Goal: Information Seeking & Learning: Learn about a topic

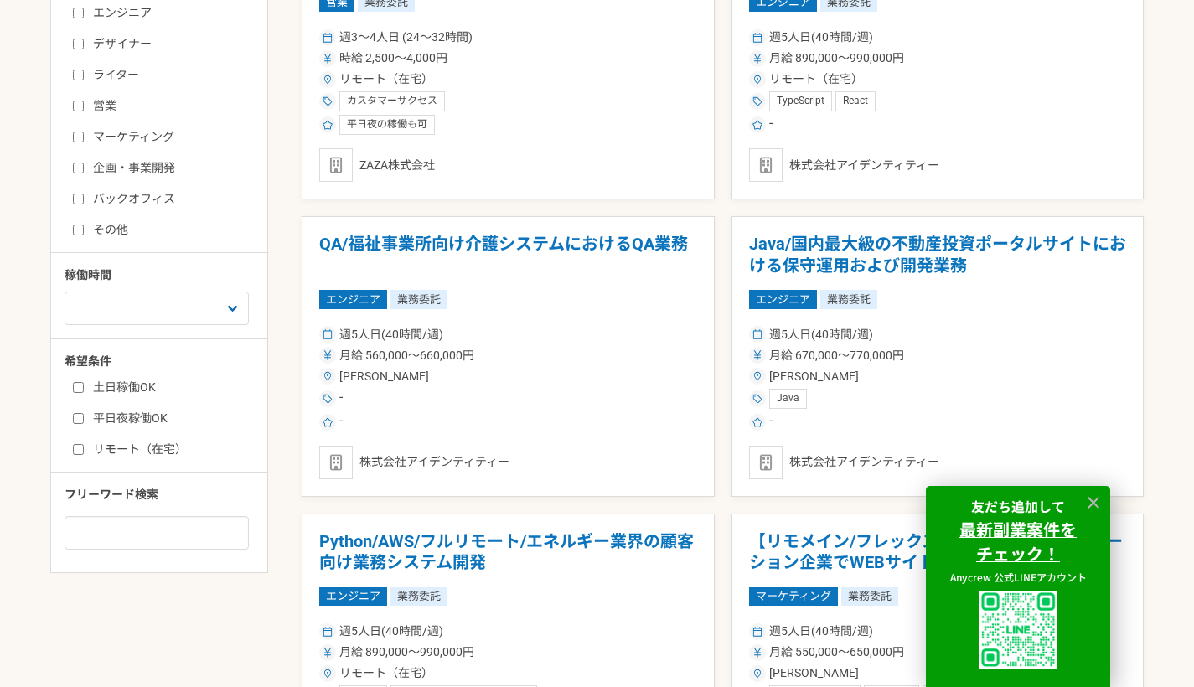
scroll to position [541, 0]
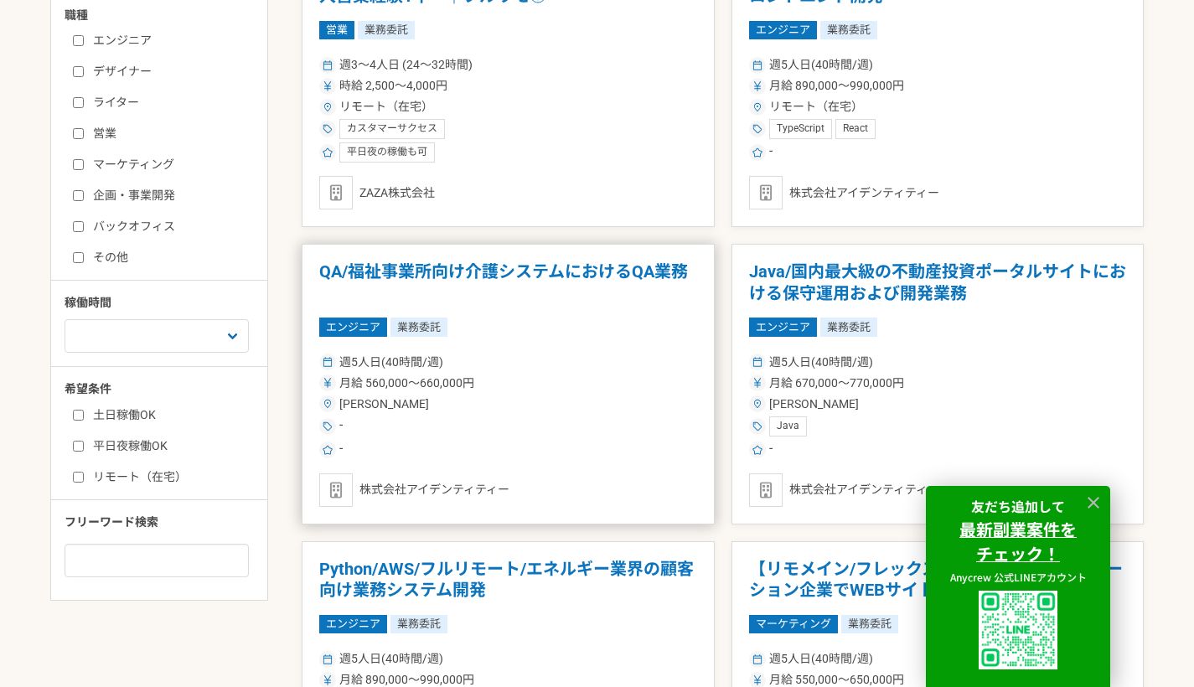
click at [633, 281] on h1 "QA/福祉事業所向け介護システムにおけるQA業務" at bounding box center [508, 282] width 378 height 43
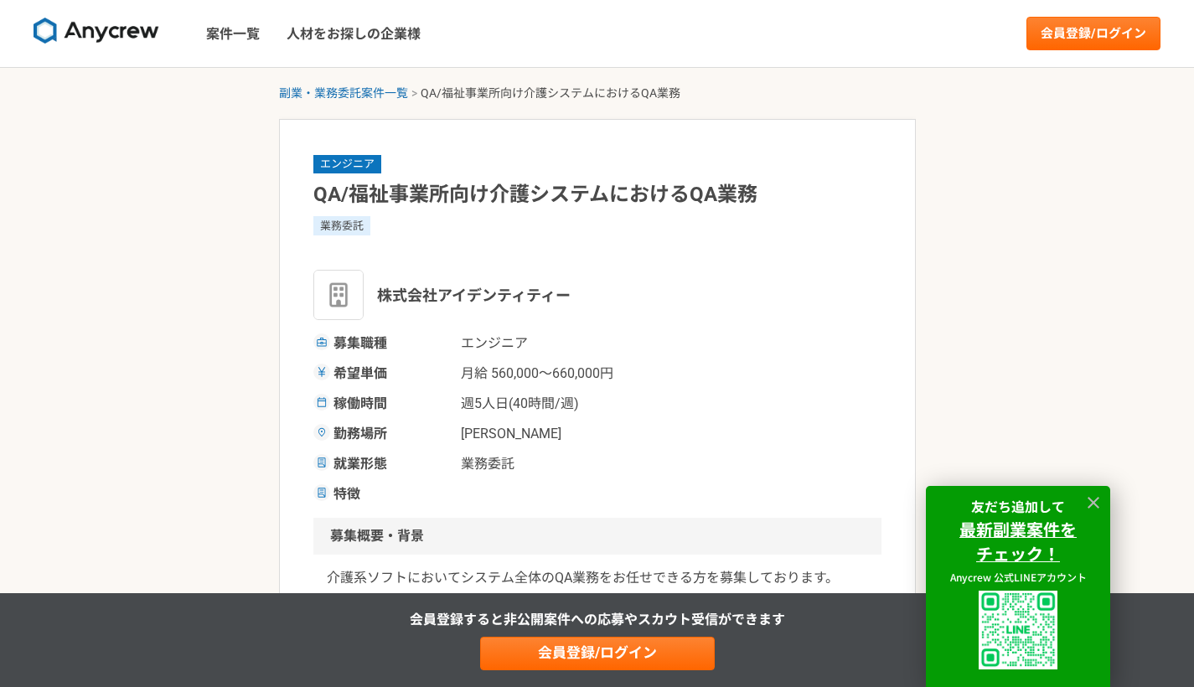
scroll to position [654, 0]
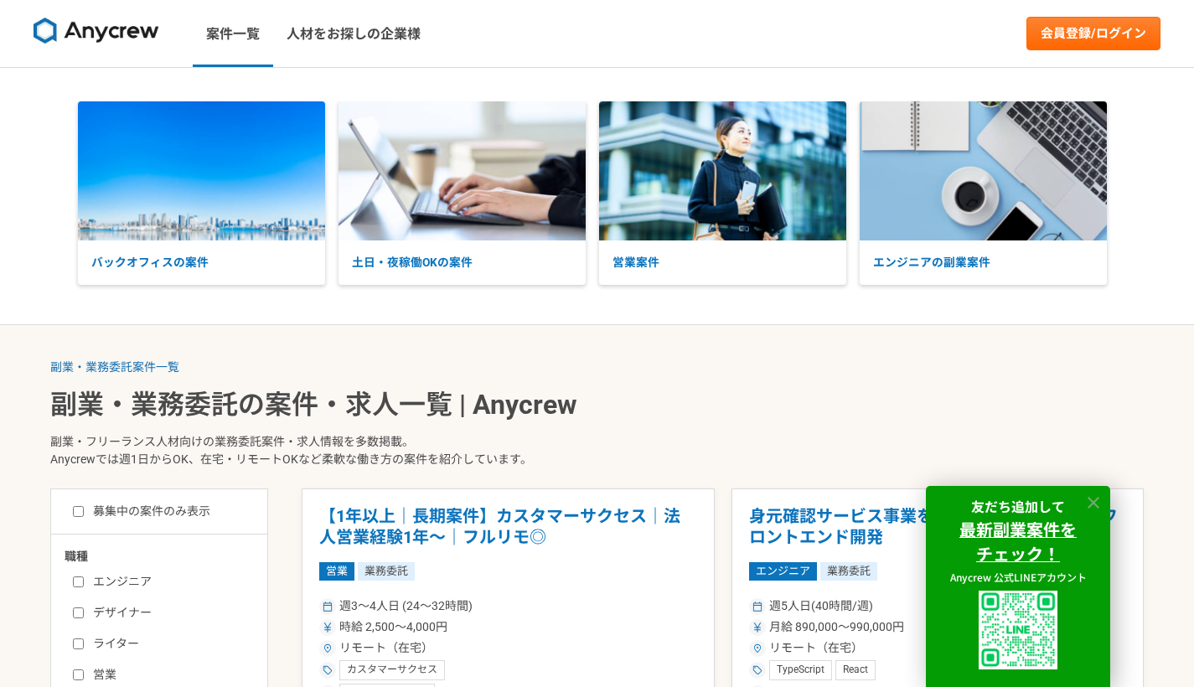
click at [1091, 499] on icon at bounding box center [1094, 503] width 12 height 12
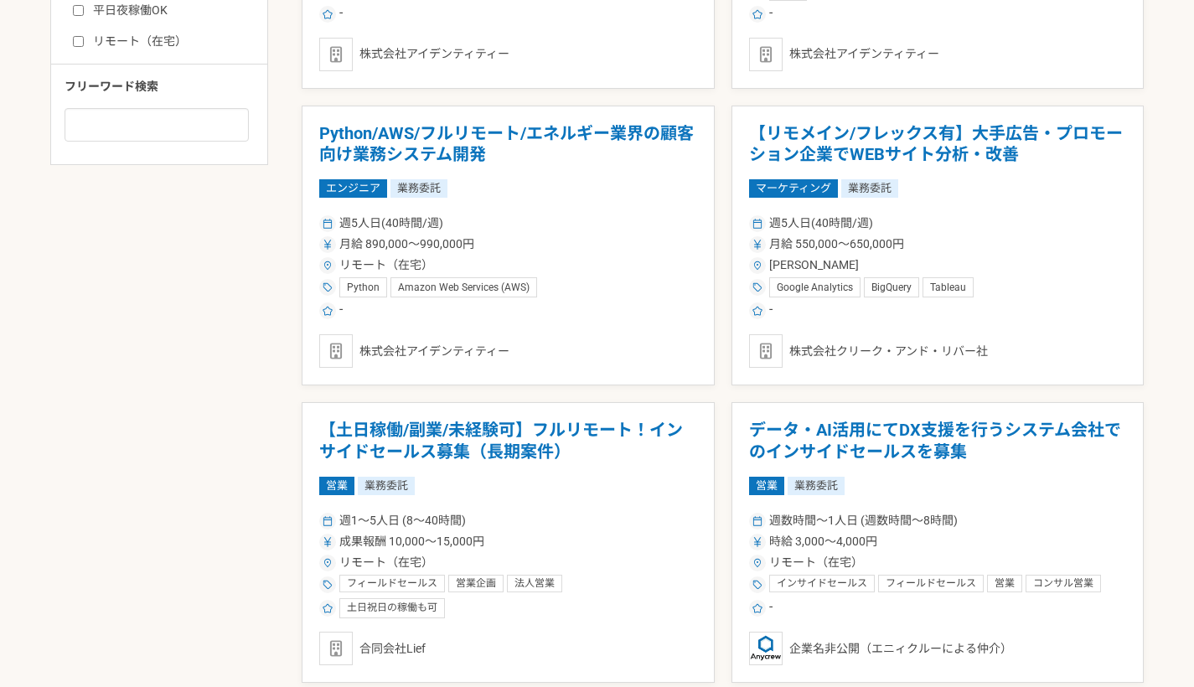
scroll to position [1022, 0]
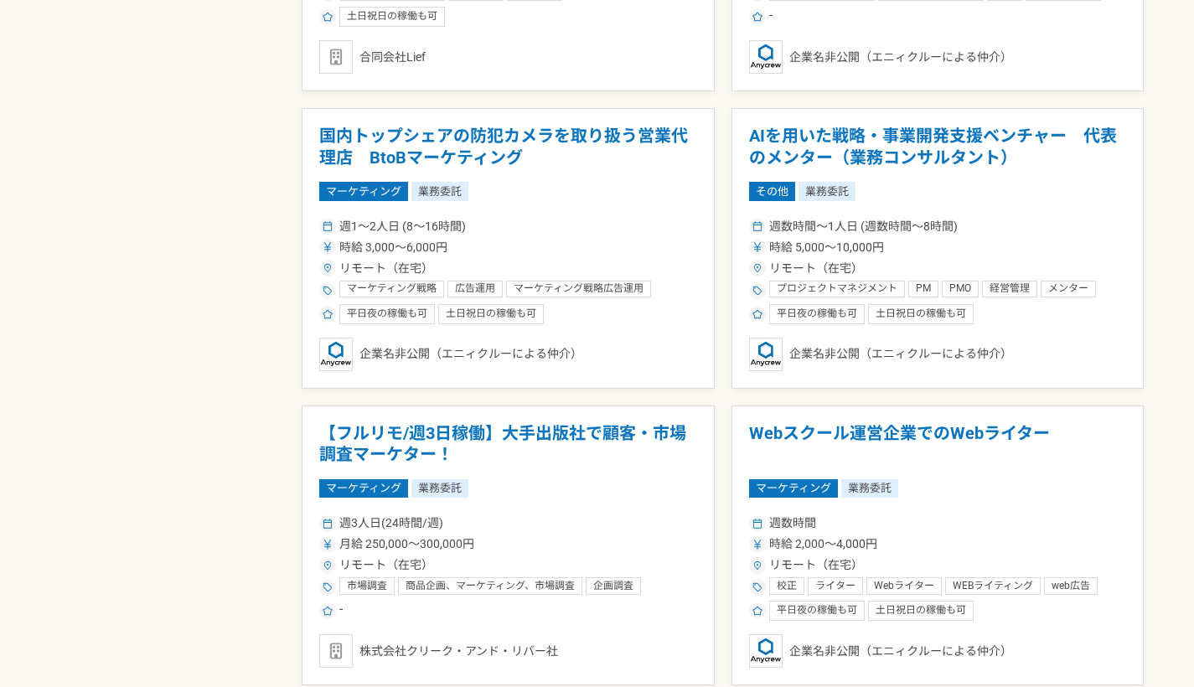
scroll to position [1580, 0]
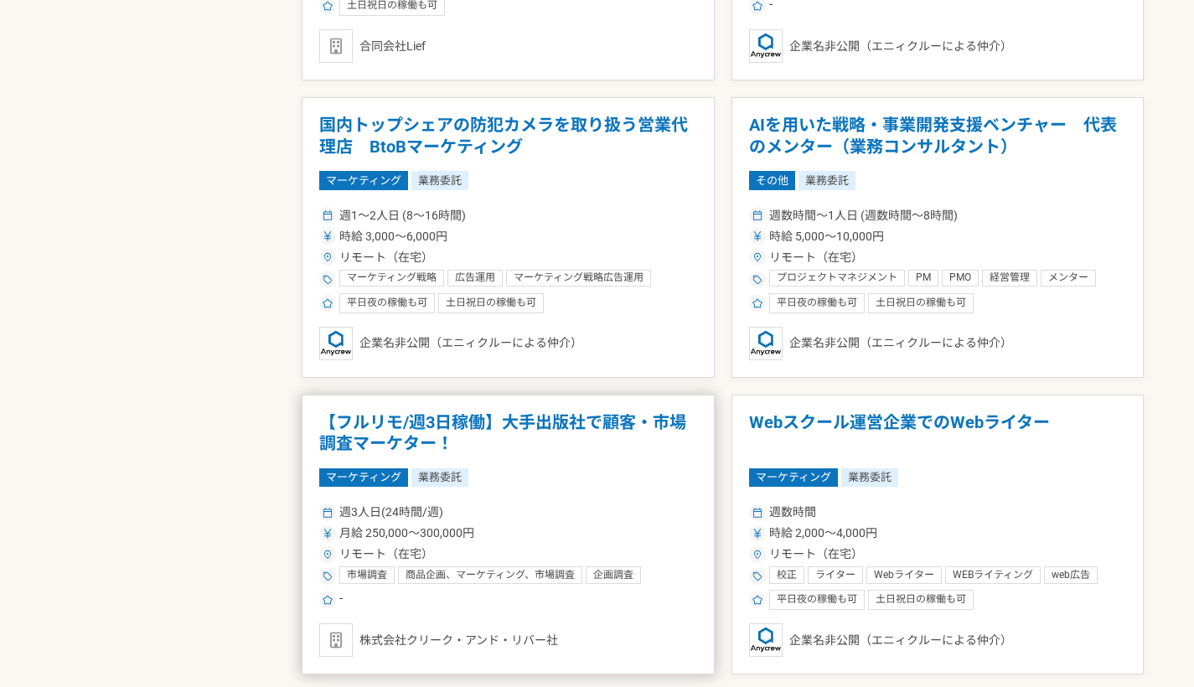
click at [585, 424] on h1 "【フルリモ/週3日稼働】大手出版社で顧客・市場調査マーケター！" at bounding box center [508, 433] width 378 height 43
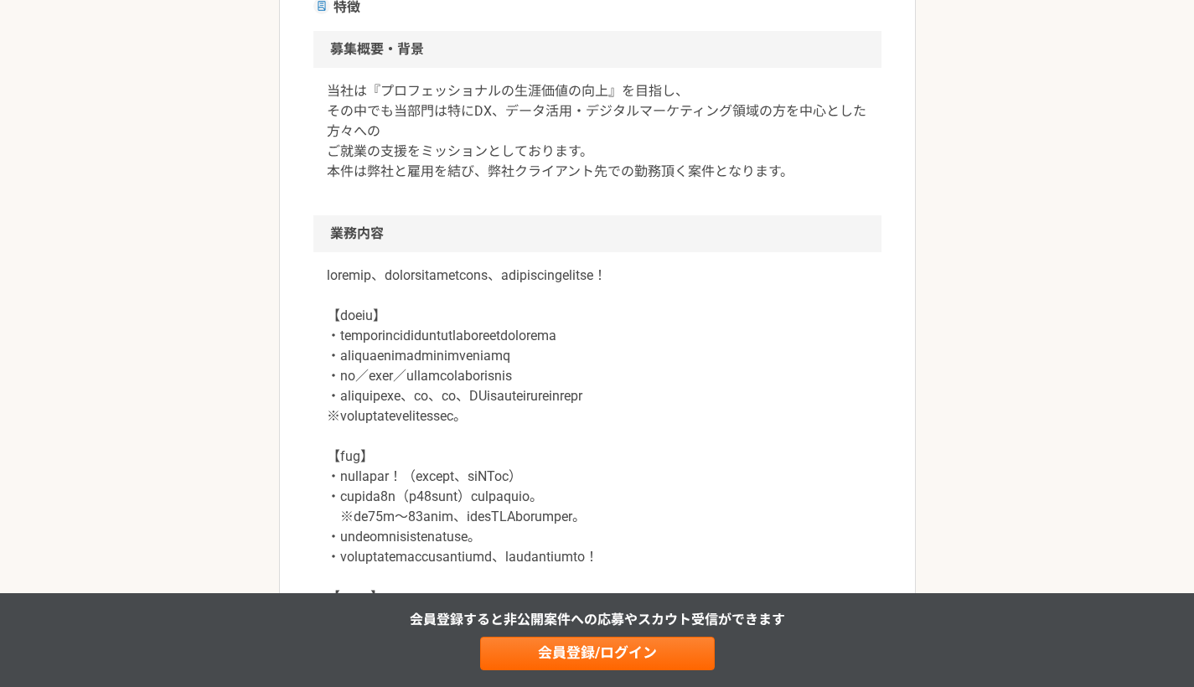
scroll to position [654, 0]
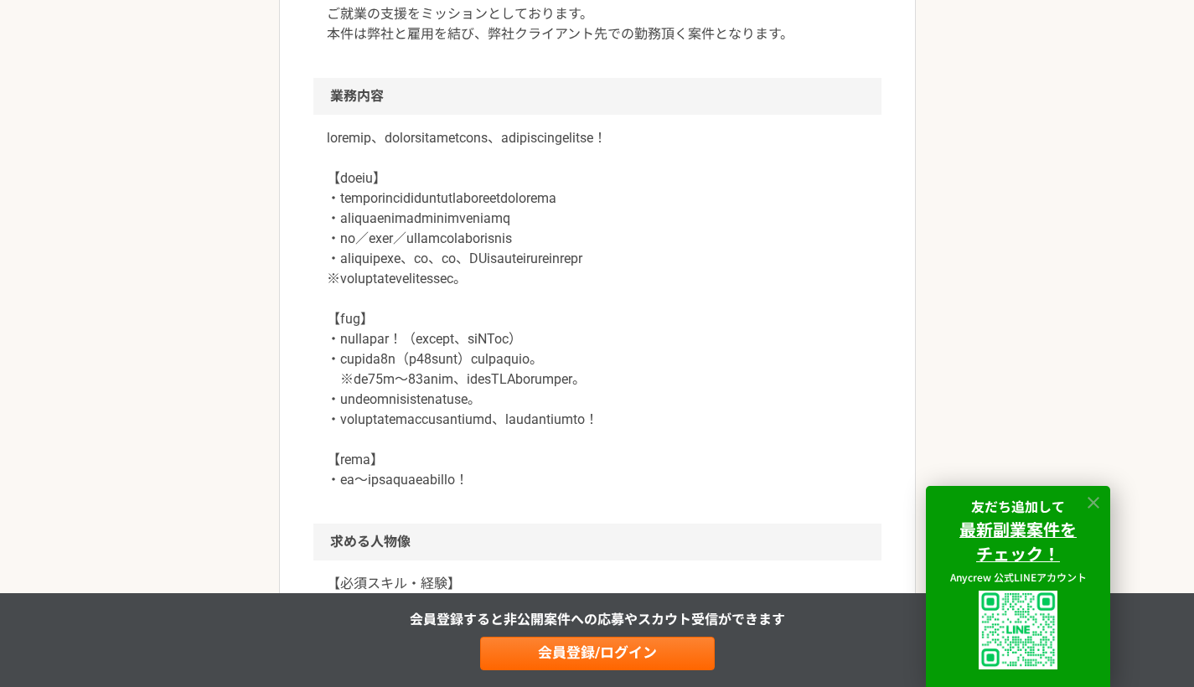
click at [1087, 509] on icon at bounding box center [1093, 503] width 19 height 19
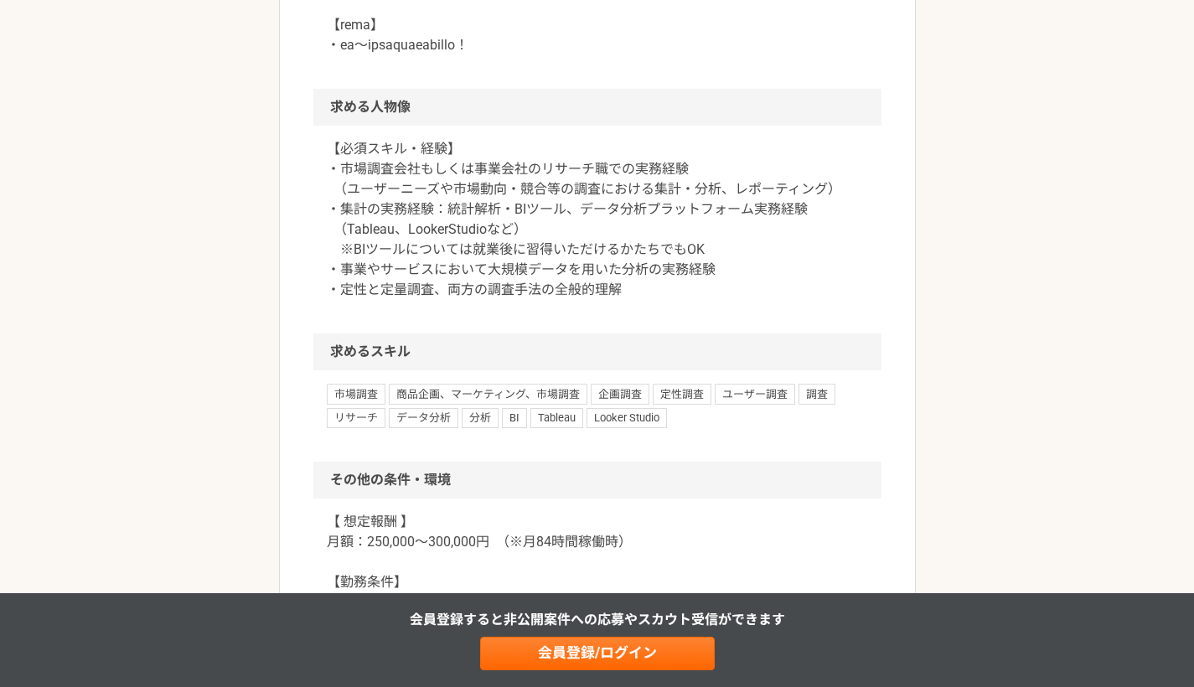
scroll to position [1094, 0]
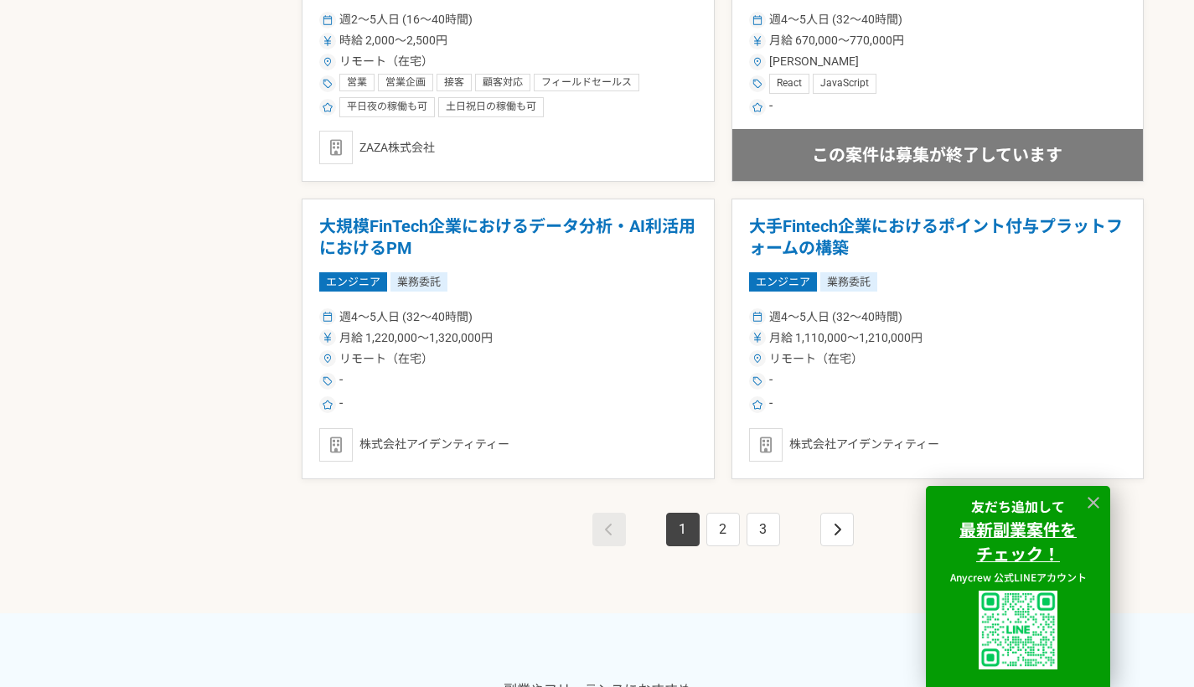
scroll to position [2970, 0]
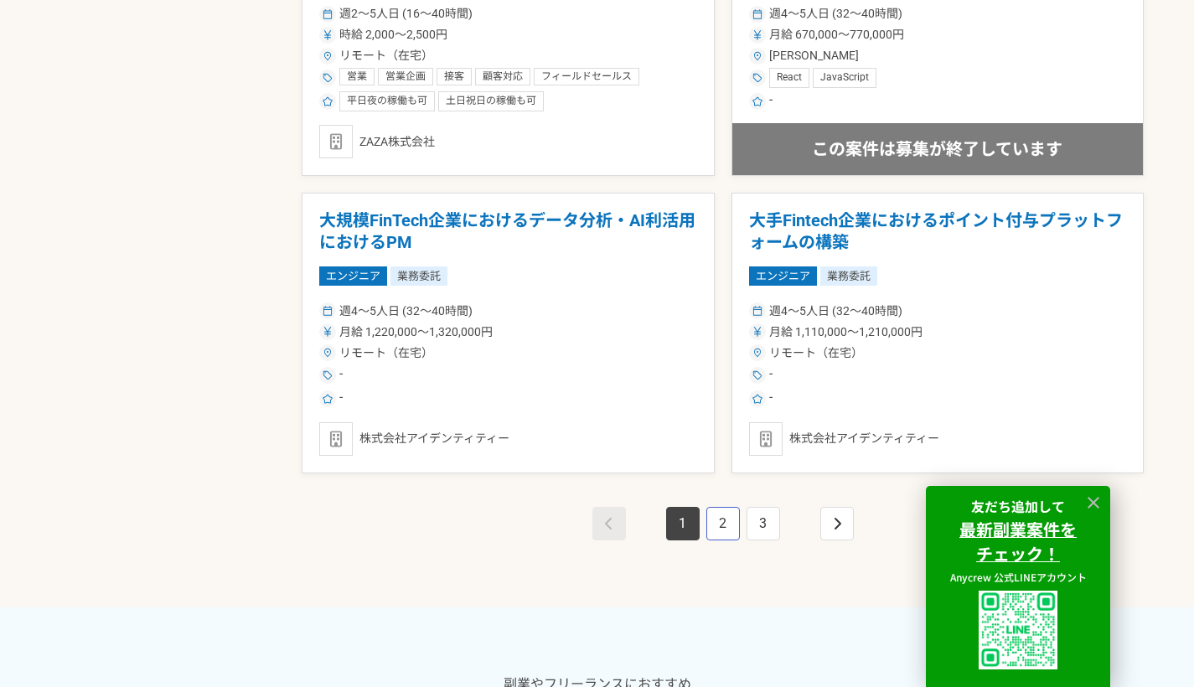
drag, startPoint x: 731, startPoint y: 524, endPoint x: 970, endPoint y: 523, distance: 238.9
click at [731, 525] on link "2" at bounding box center [723, 524] width 34 height 34
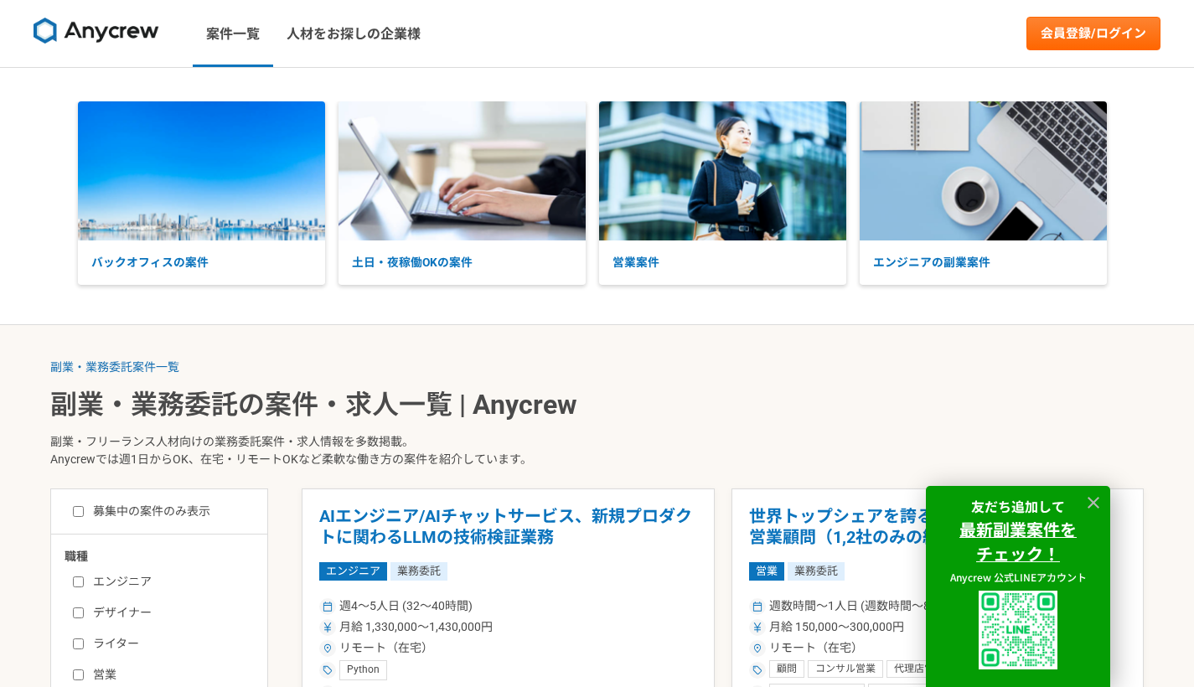
click at [1107, 496] on div "友だち追加して 最新副業案件を チェック！ Anycrew 公式LINEアカウント" at bounding box center [1018, 586] width 184 height 201
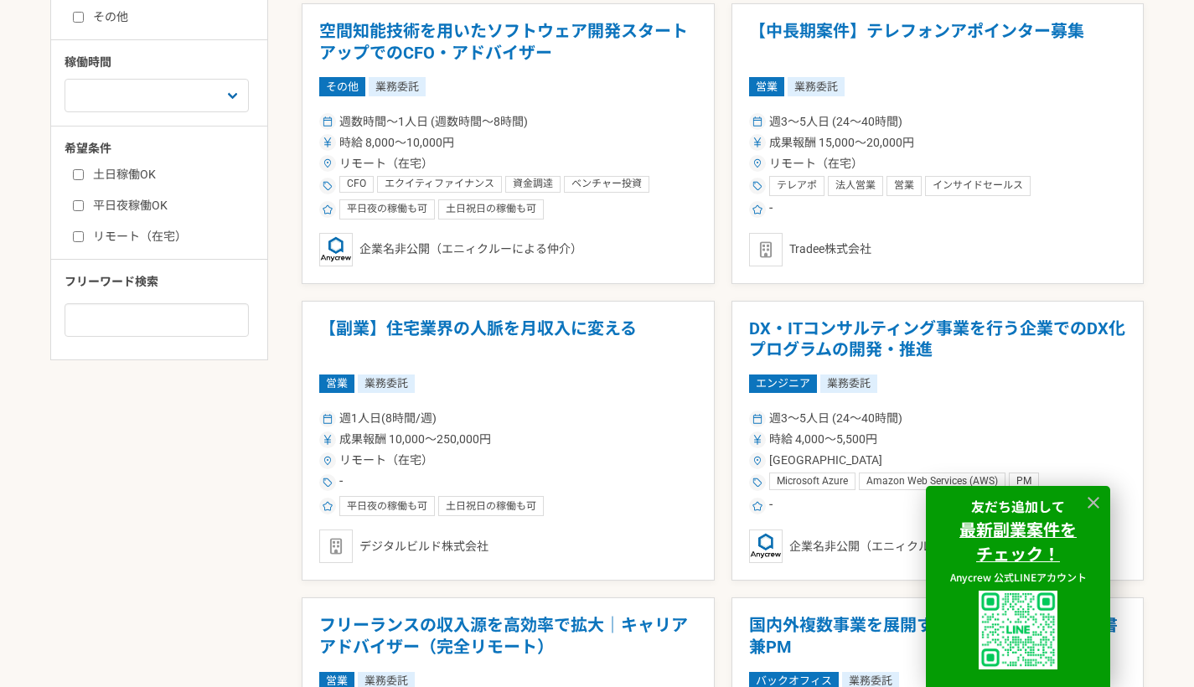
scroll to position [1223, 0]
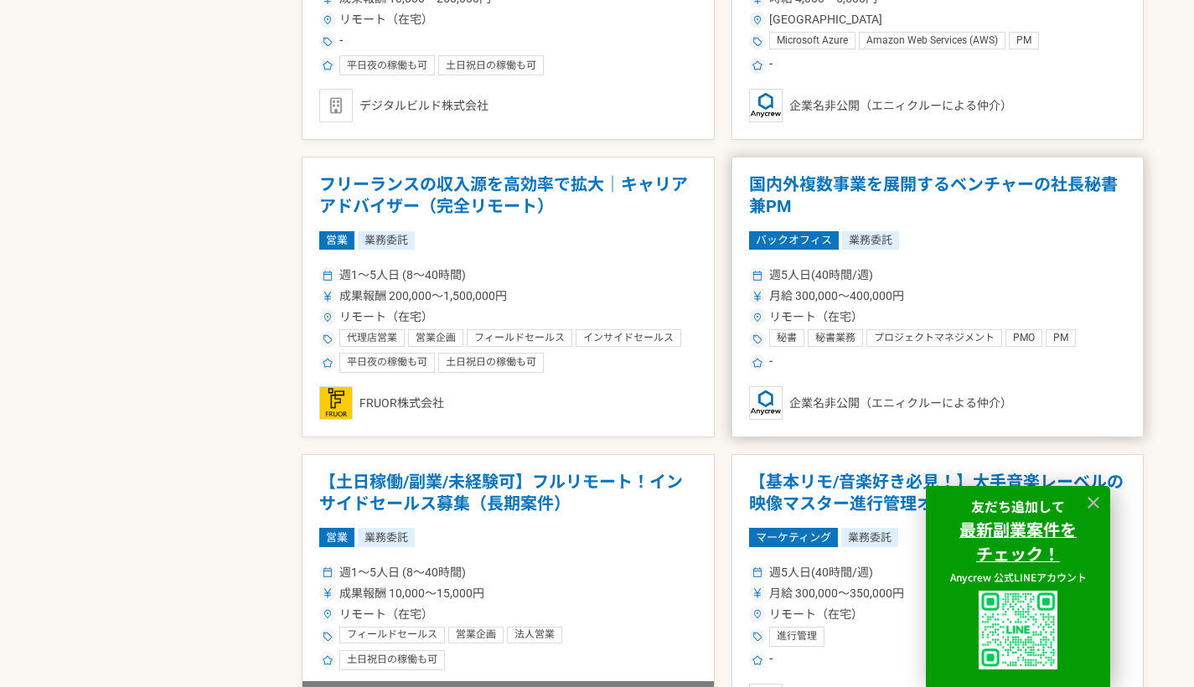
click at [903, 181] on h1 "国内外複数事業を展開するベンチャーの社長秘書兼PM" at bounding box center [938, 195] width 378 height 43
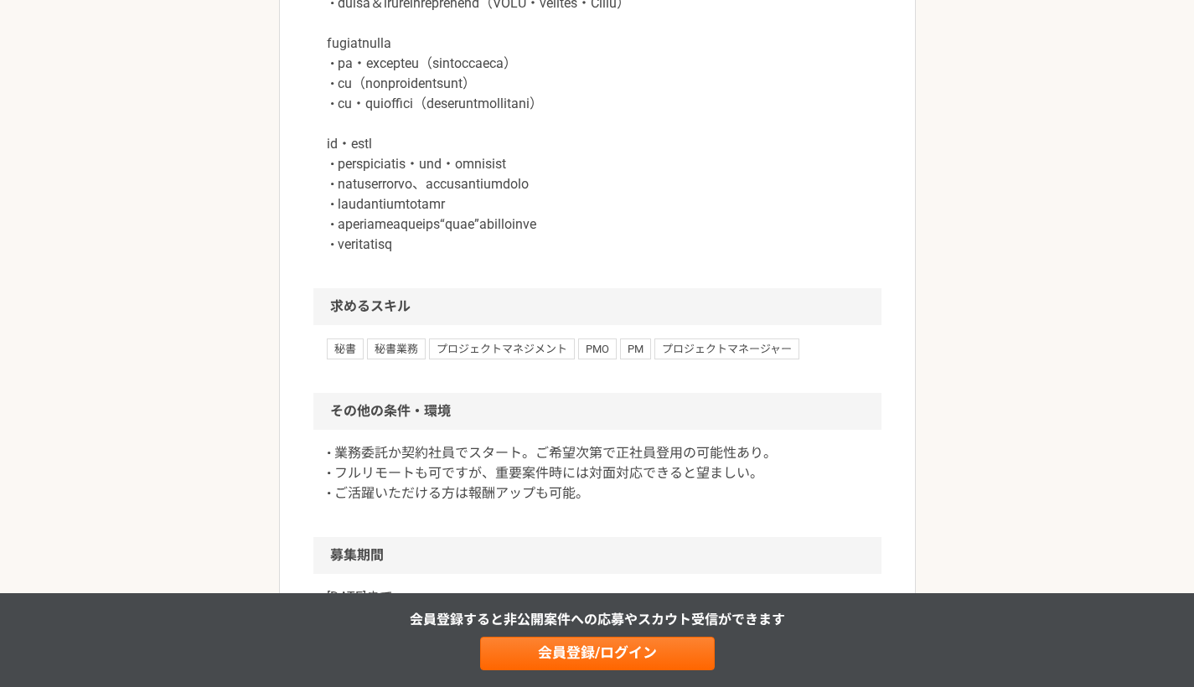
scroll to position [1307, 0]
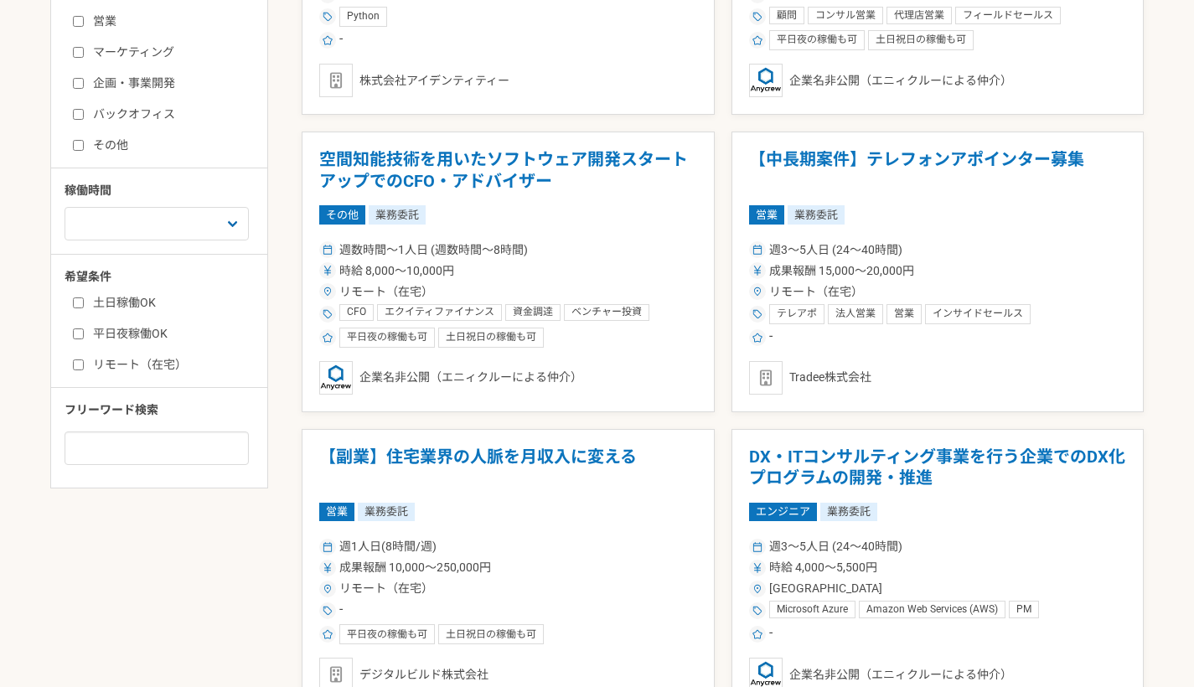
scroll to position [1307, 0]
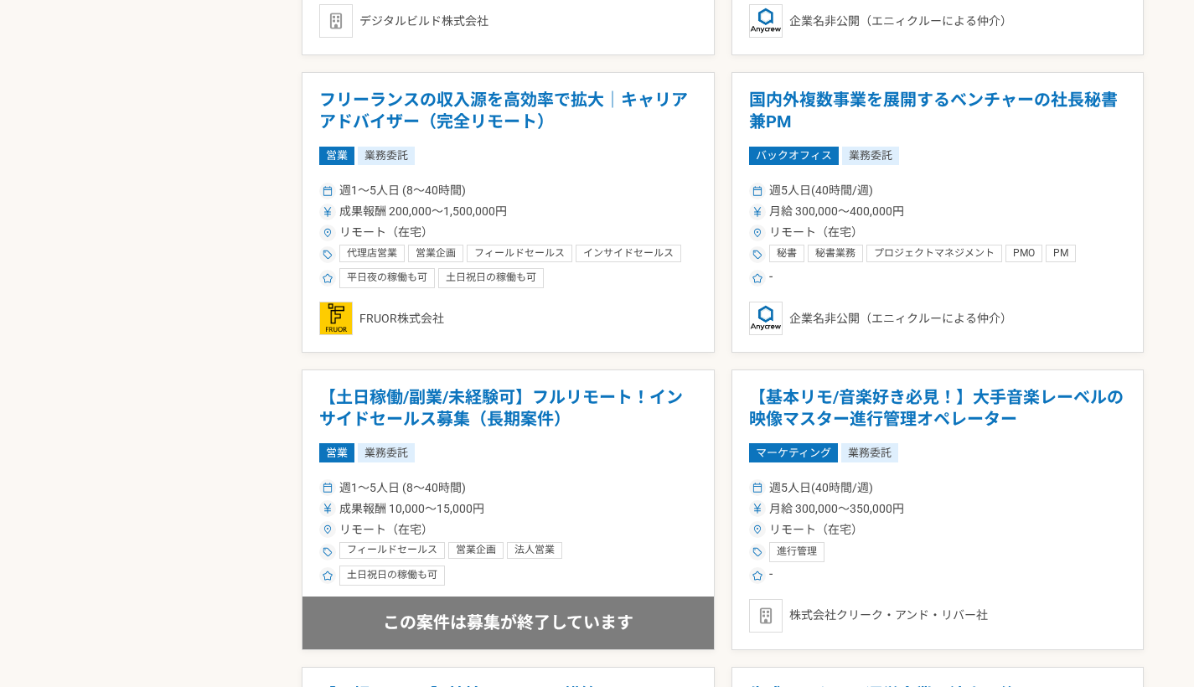
click at [1188, 419] on main "副業・業務委託案件一覧 副業・業務委託の案件・求人一覧 | Anycrew 副業・フリーランス人材向けの業務委託案件・求人情報を多数掲載。 Anycrewでは…" at bounding box center [597, 644] width 1194 height 3253
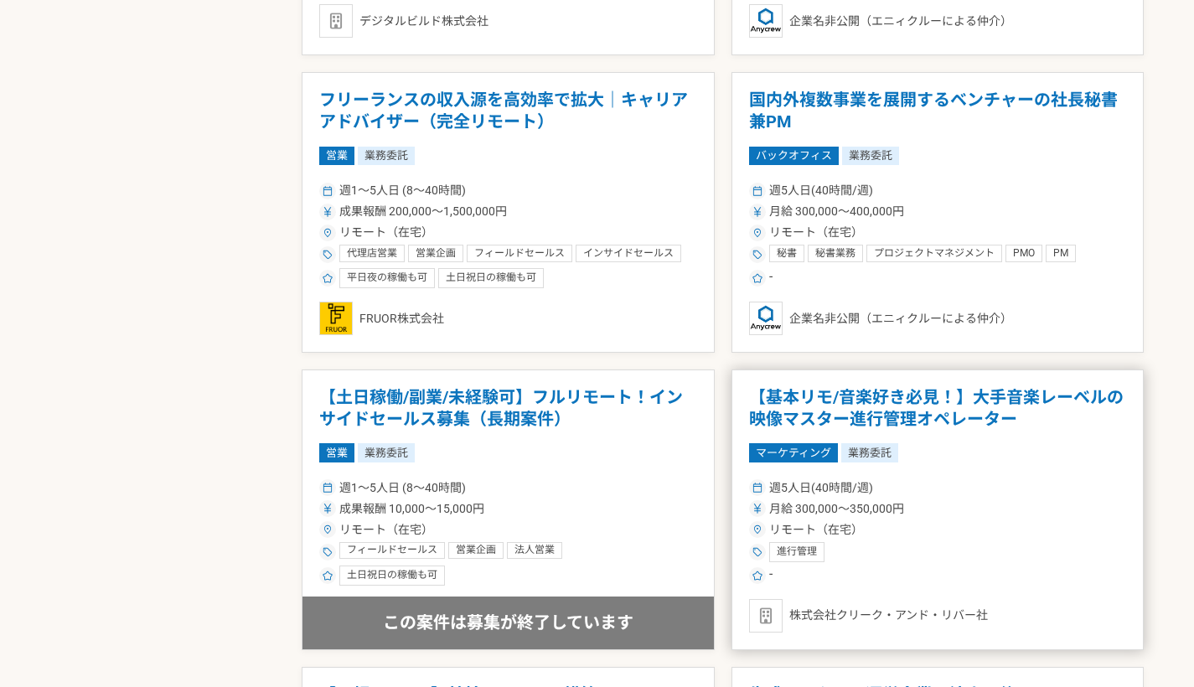
click at [882, 479] on div "週5人日(40時間/週)" at bounding box center [938, 488] width 378 height 18
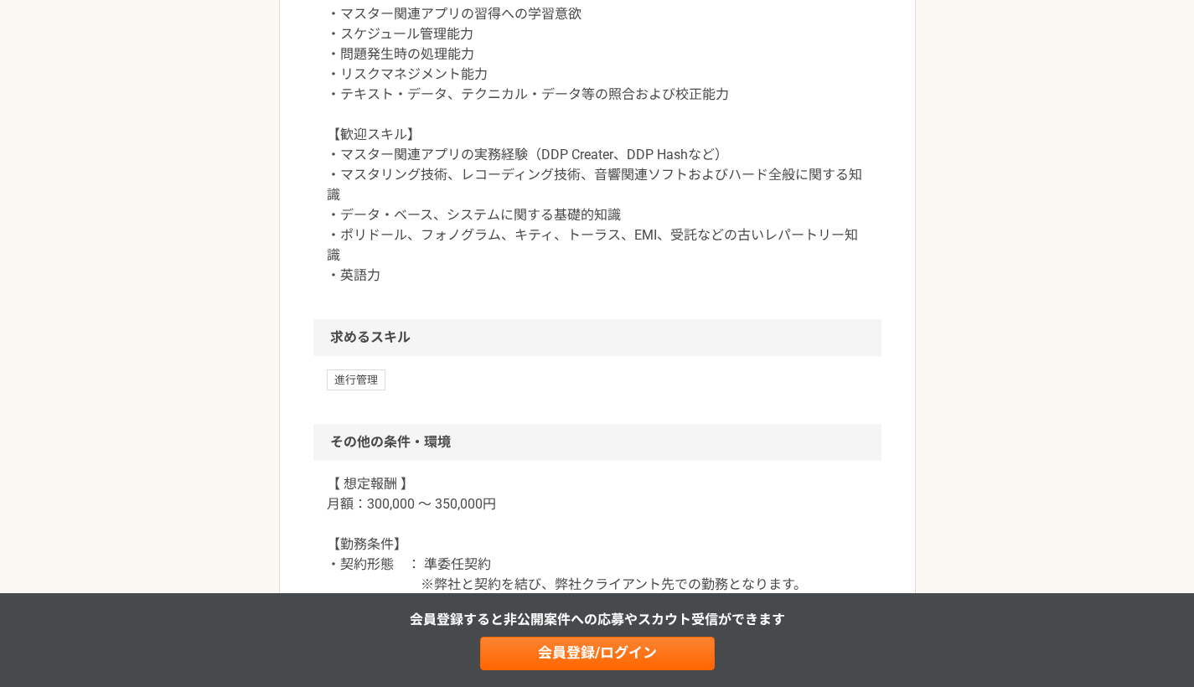
scroll to position [1307, 0]
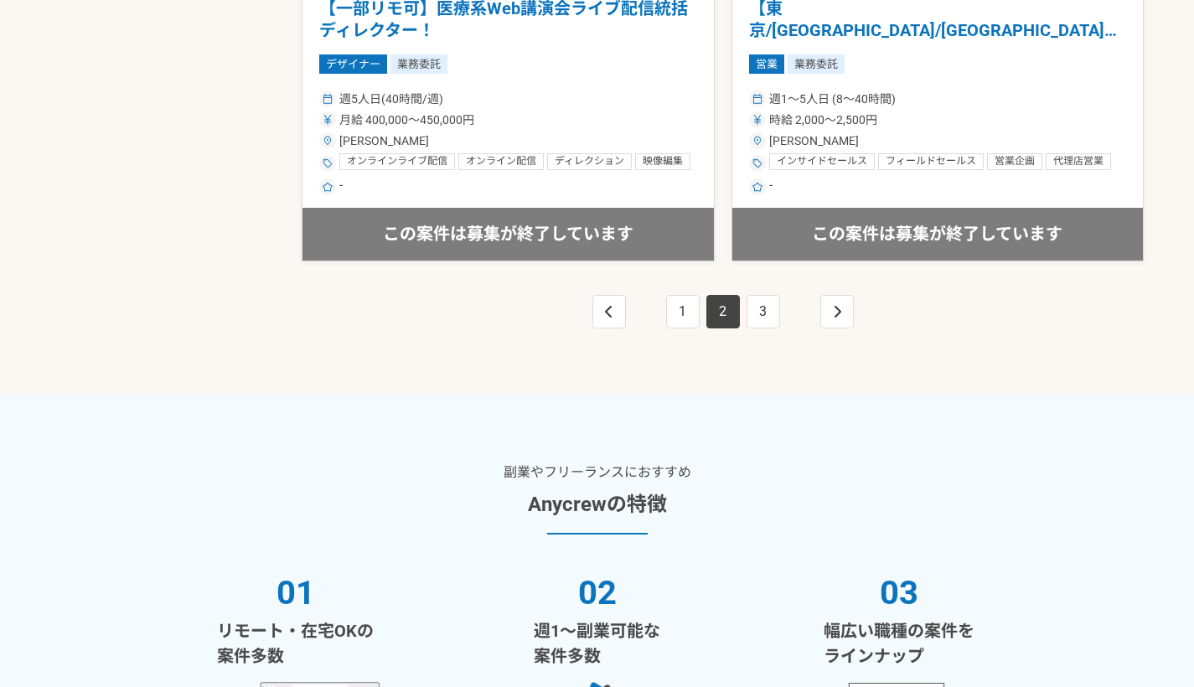
scroll to position [3268, 0]
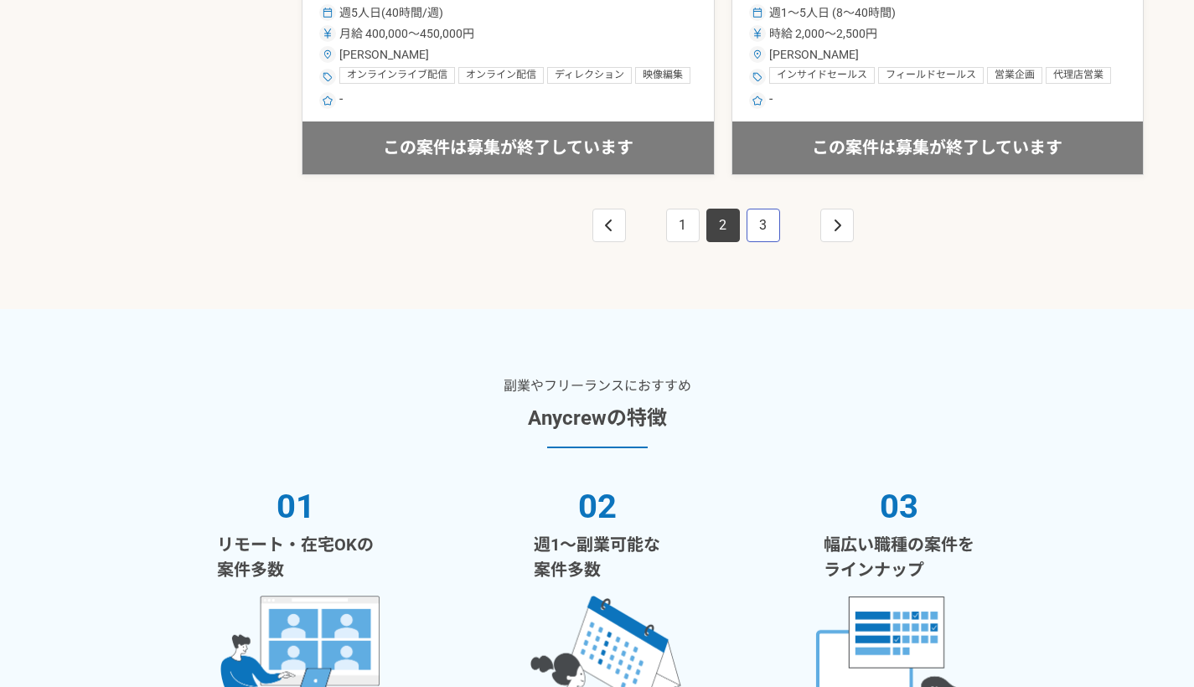
click at [763, 214] on link "3" at bounding box center [764, 226] width 34 height 34
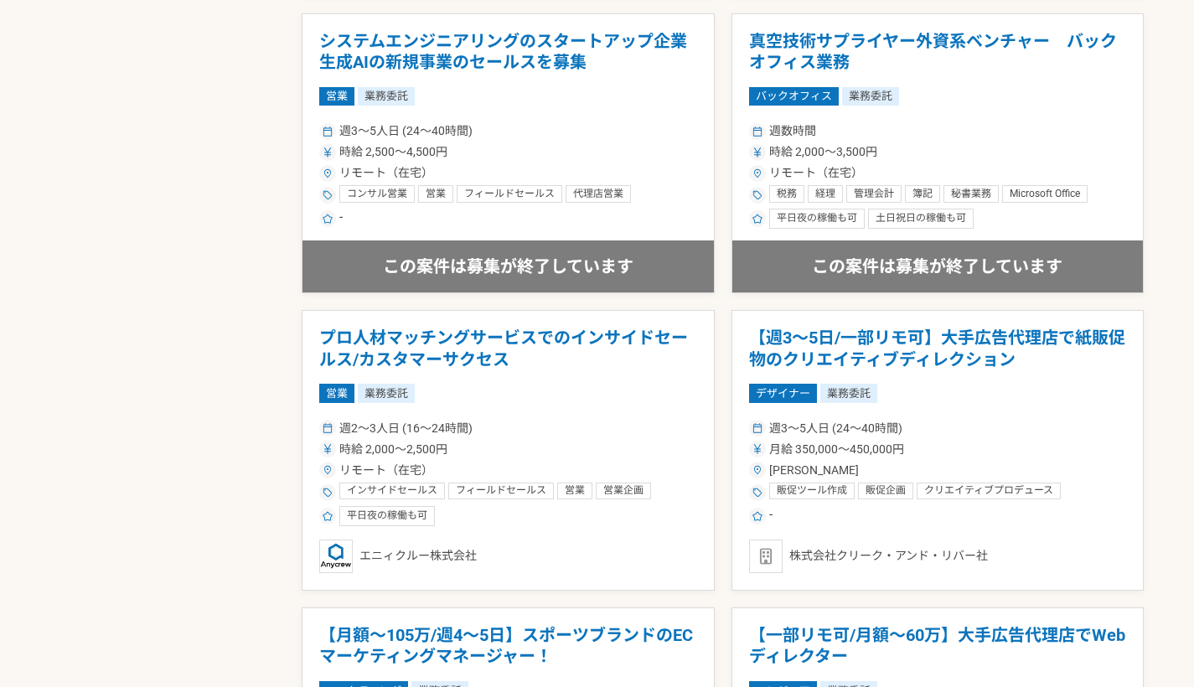
scroll to position [2615, 0]
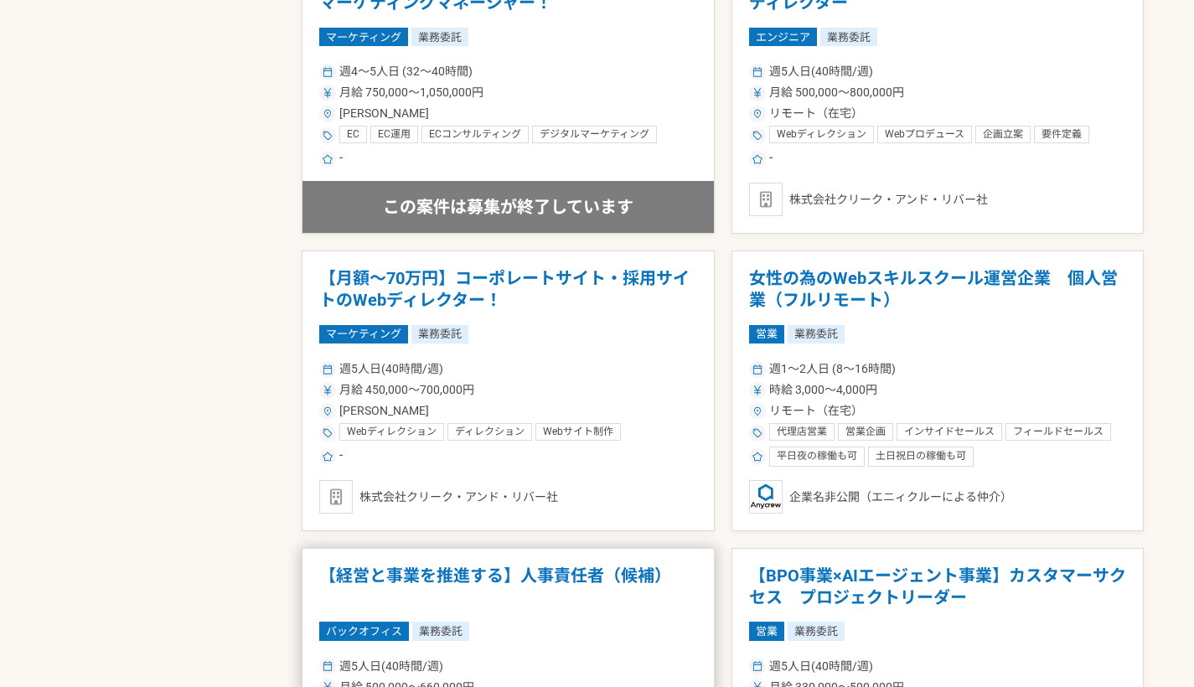
click at [588, 582] on h1 "【経営と事業を推進する】人事責任者（候補）" at bounding box center [508, 587] width 378 height 43
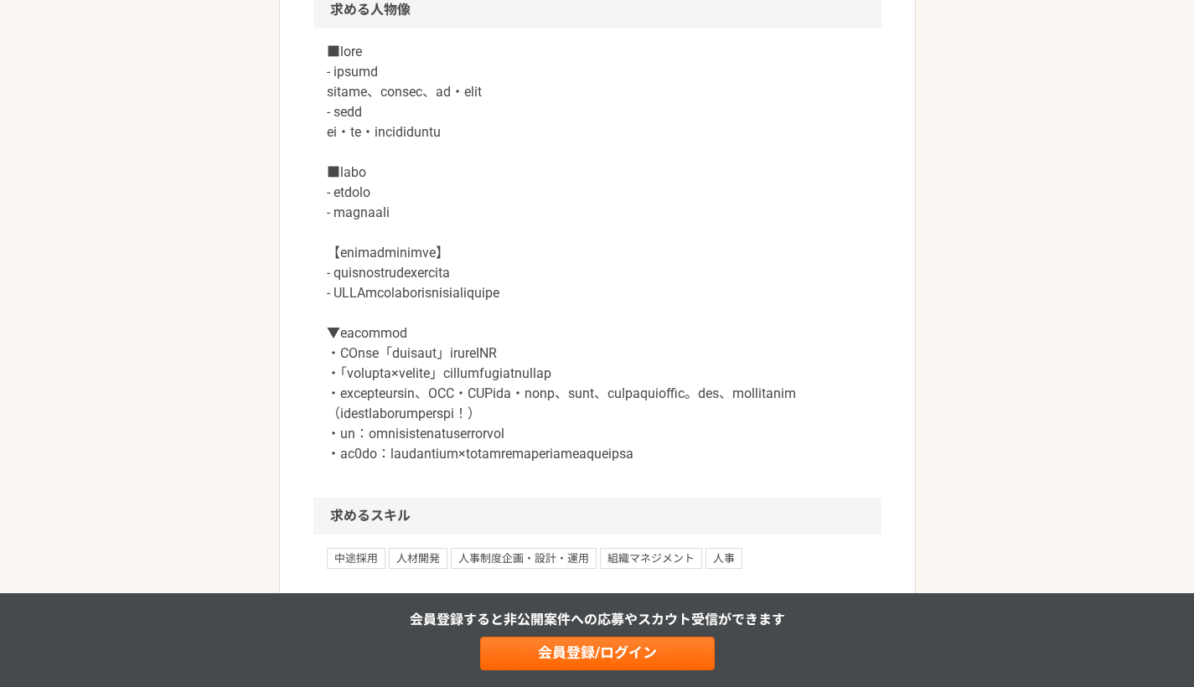
scroll to position [1307, 0]
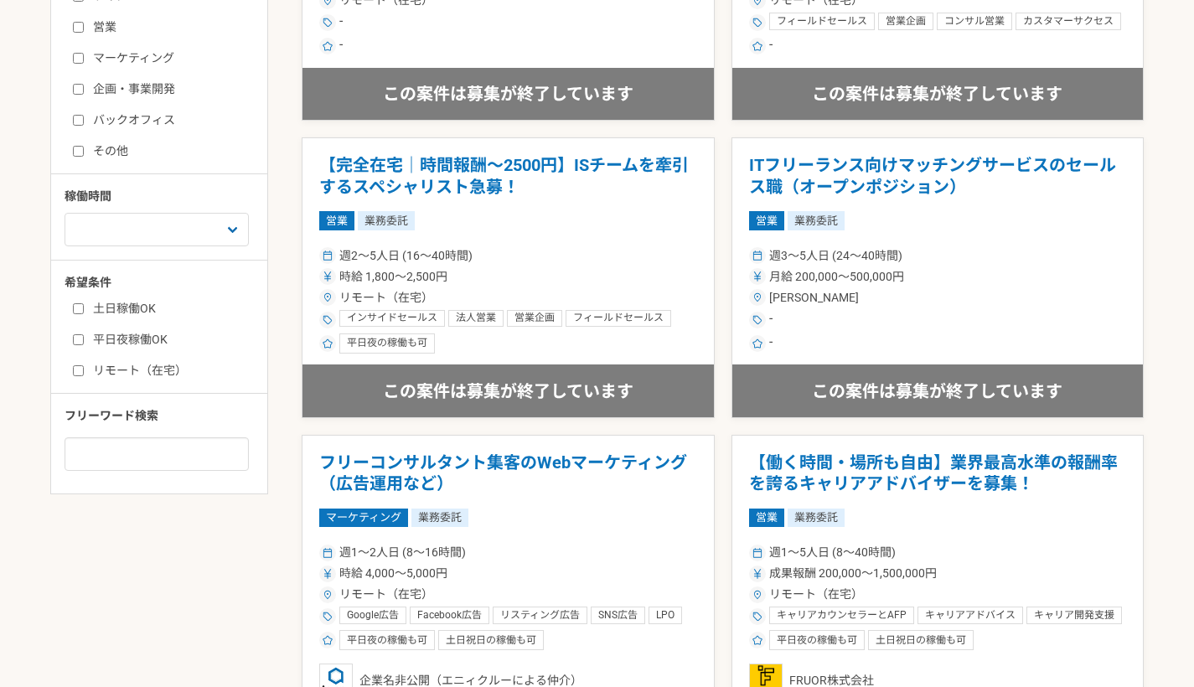
scroll to position [654, 0]
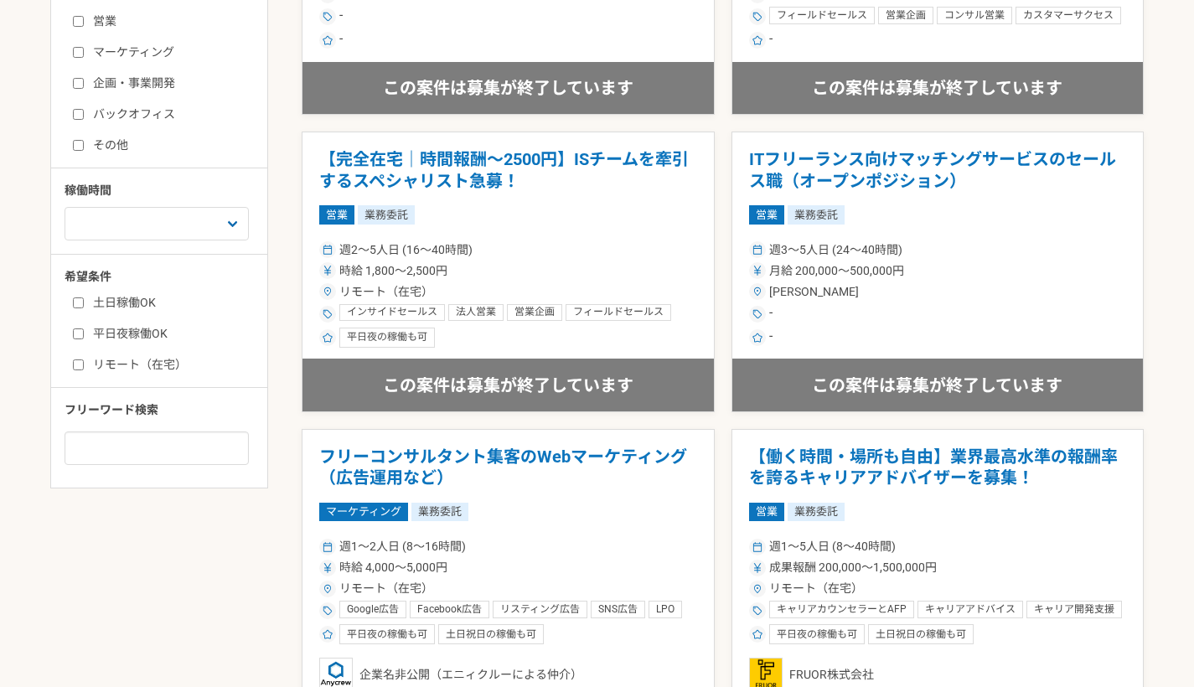
click at [126, 84] on label "企画・事業開発" at bounding box center [169, 84] width 193 height 18
click at [84, 84] on input "企画・事業開発" at bounding box center [78, 83] width 11 height 11
checkbox input "true"
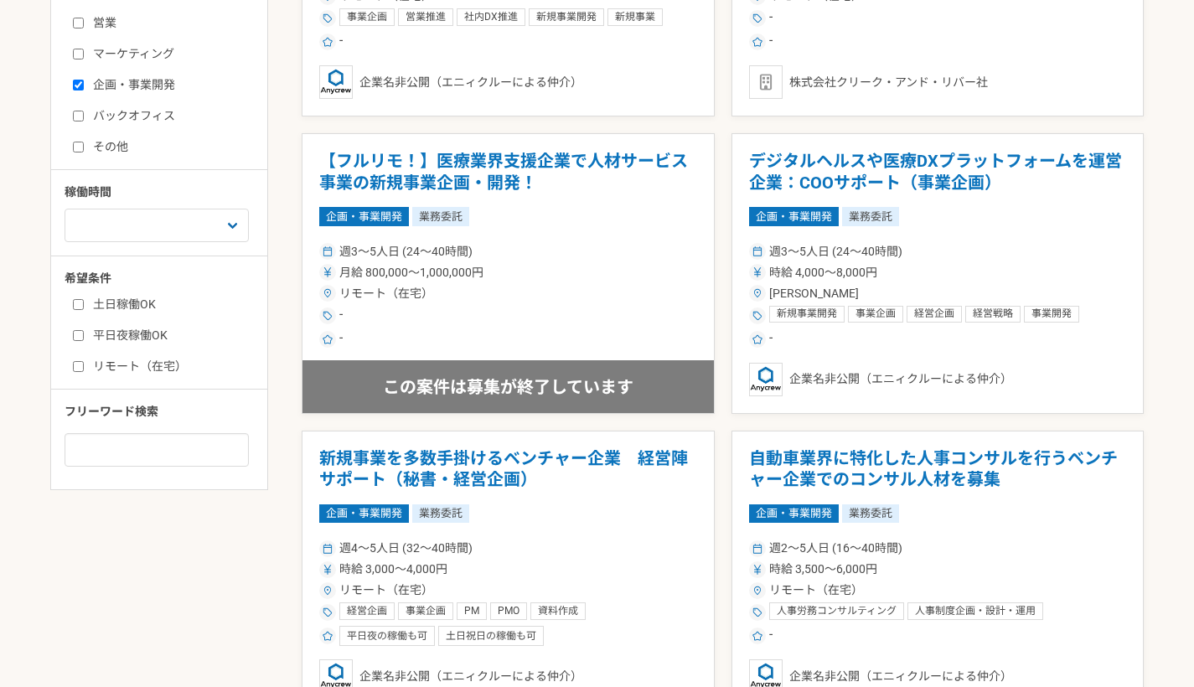
scroll to position [654, 0]
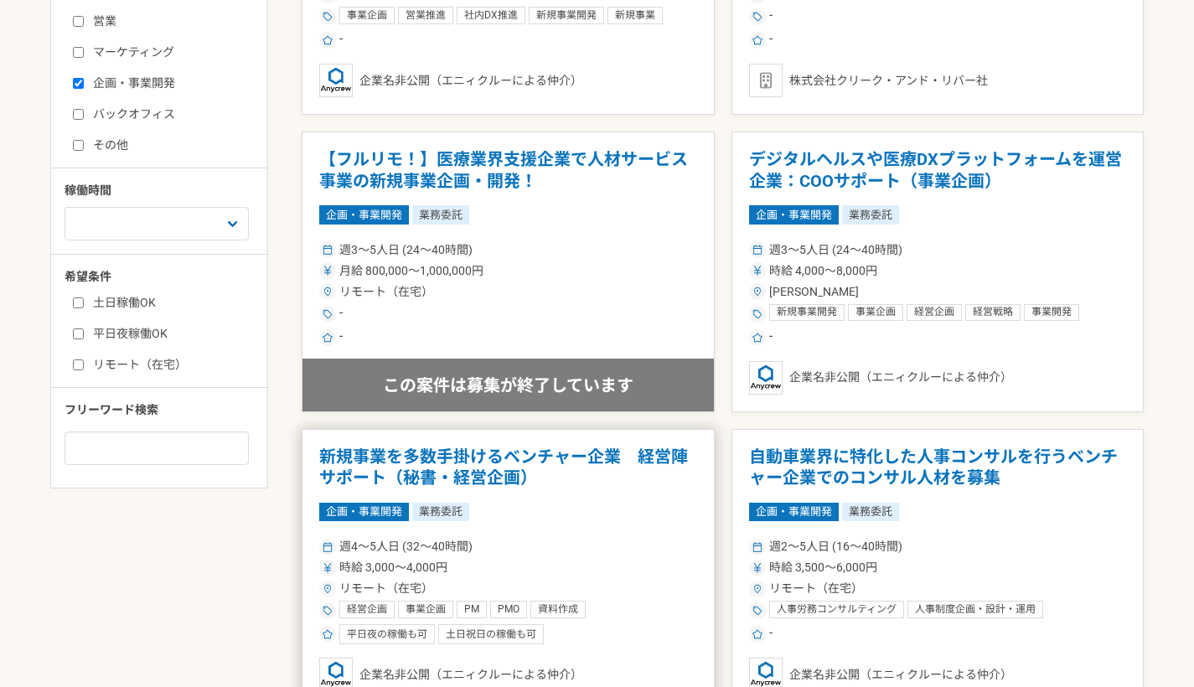
click at [613, 510] on div "企画・事業開発 業務委託" at bounding box center [508, 512] width 378 height 18
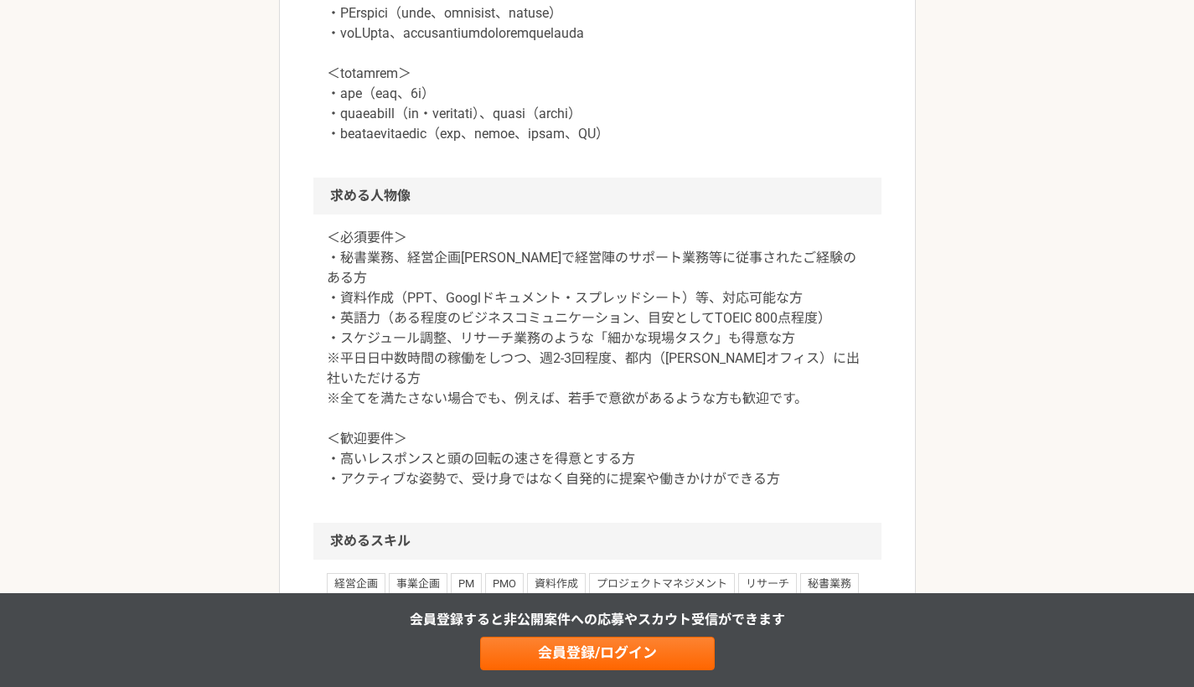
scroll to position [1307, 0]
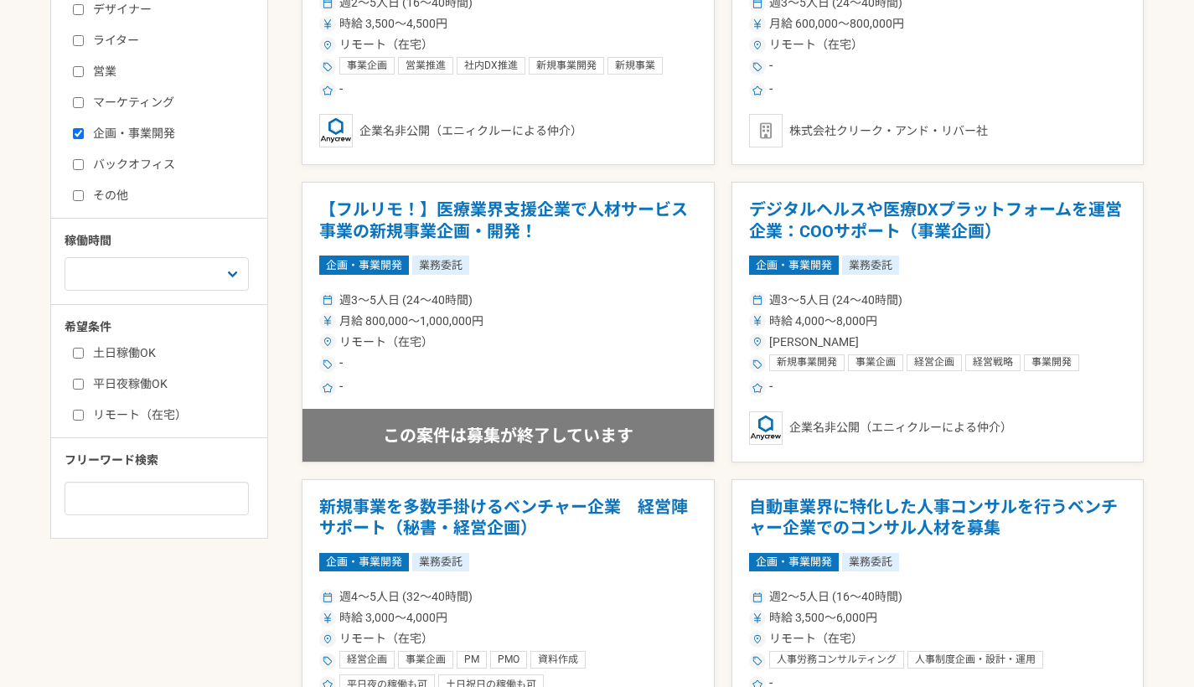
scroll to position [654, 0]
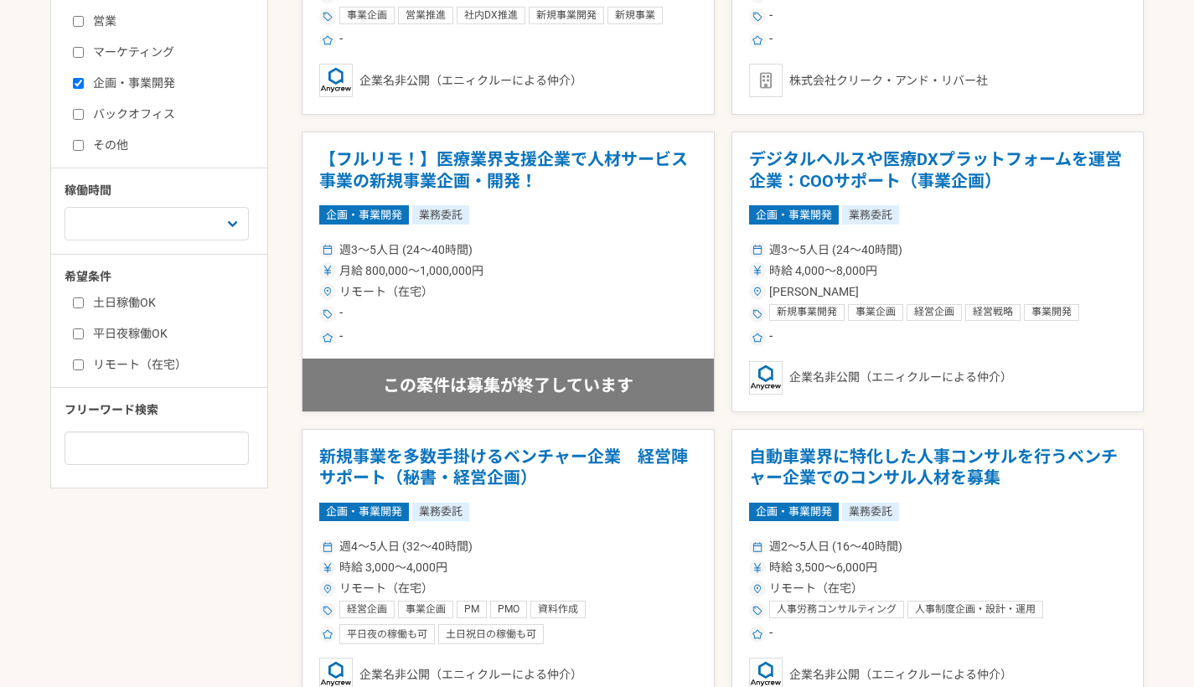
click at [807, 345] on div "-" at bounding box center [938, 338] width 378 height 20
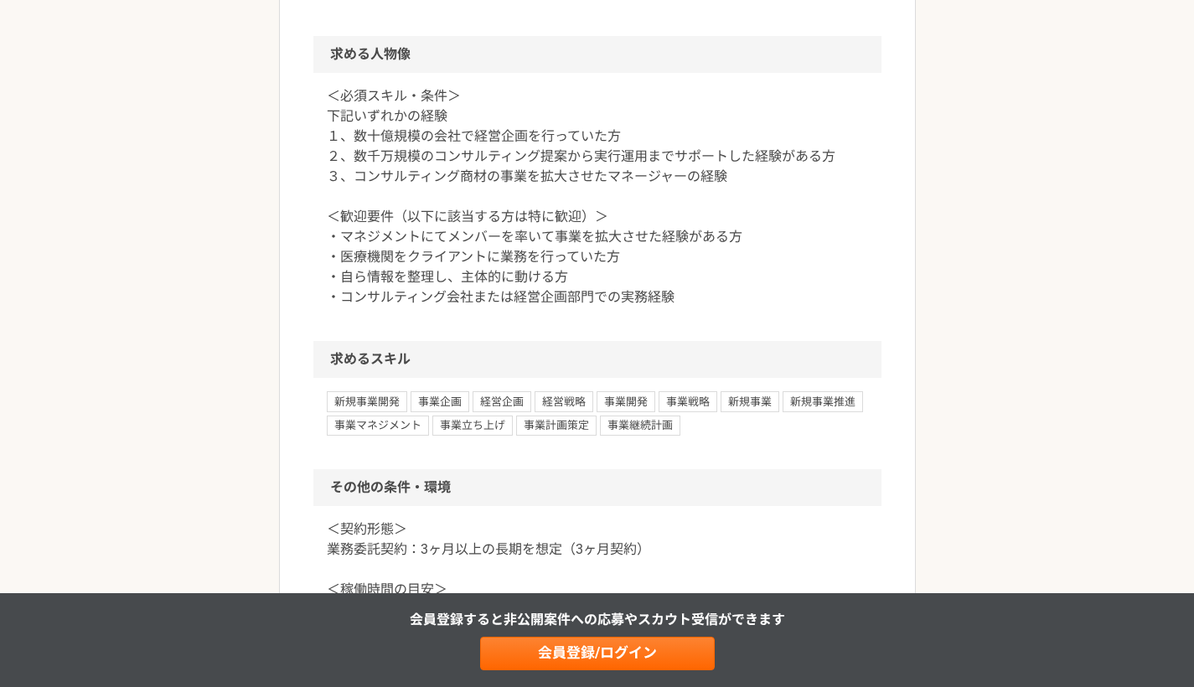
scroll to position [1307, 0]
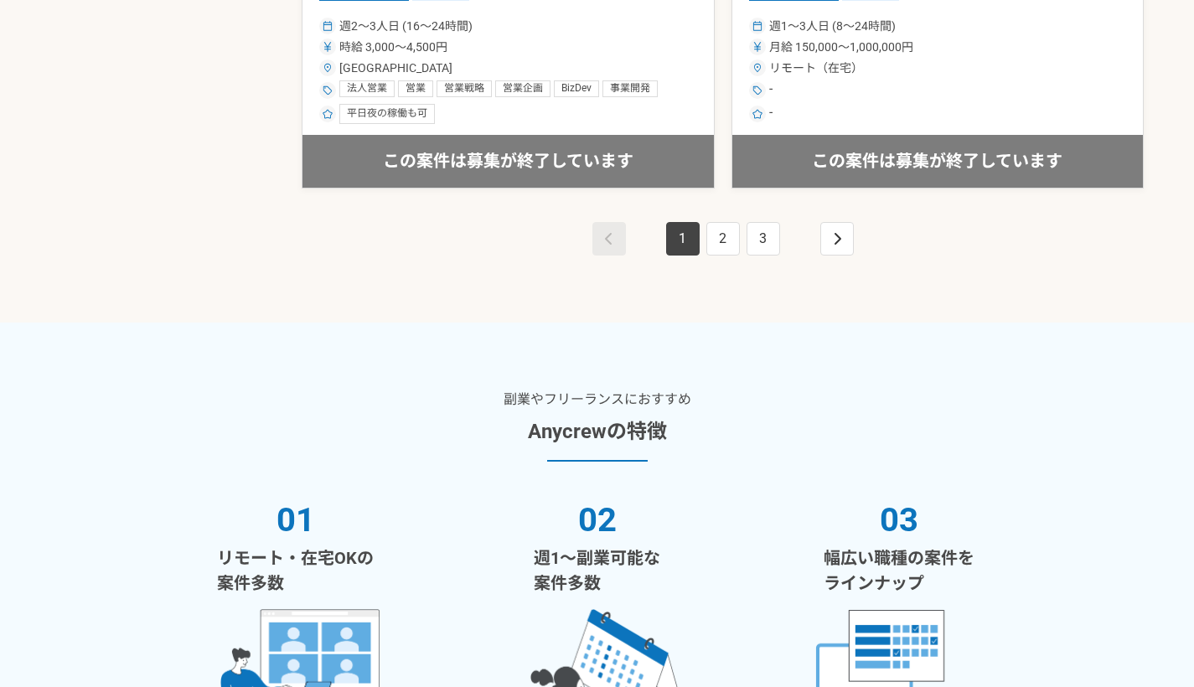
scroll to position [3238, 0]
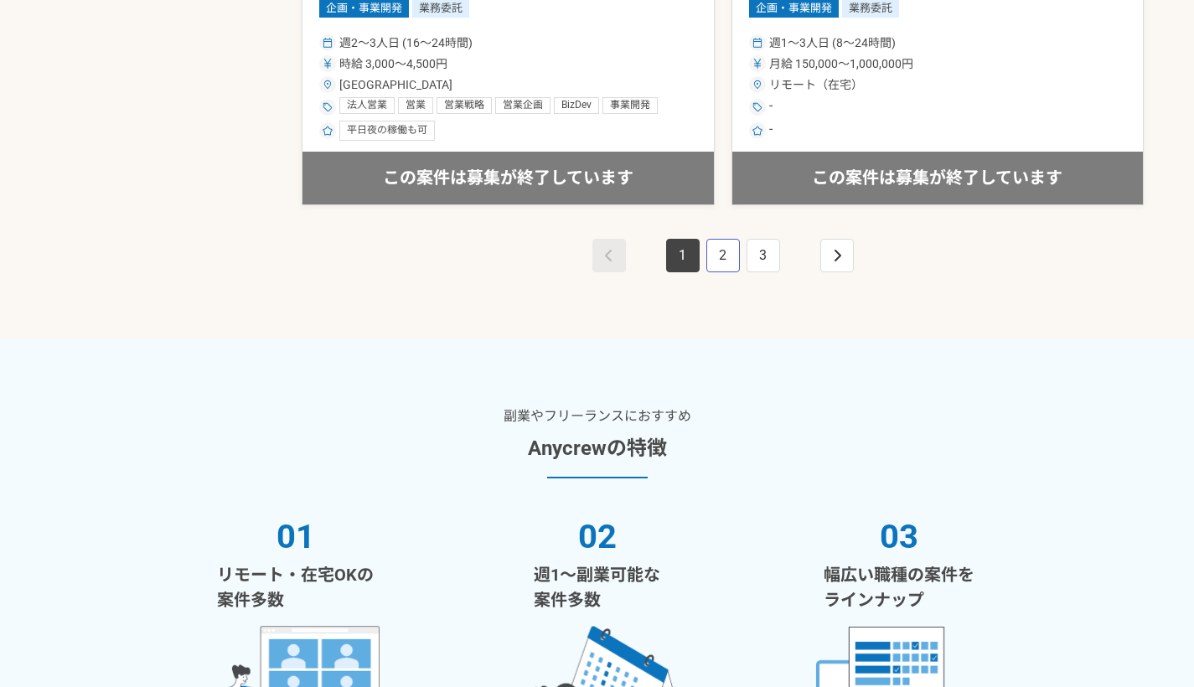
click at [723, 259] on link "2" at bounding box center [723, 256] width 34 height 34
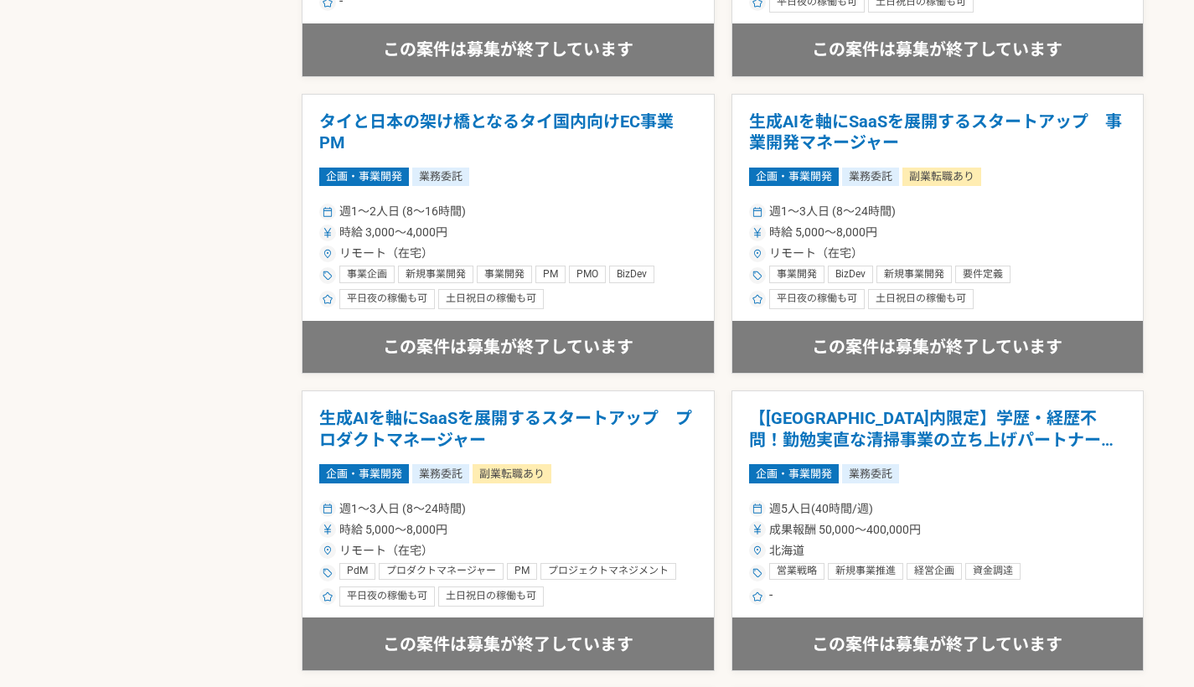
scroll to position [1961, 0]
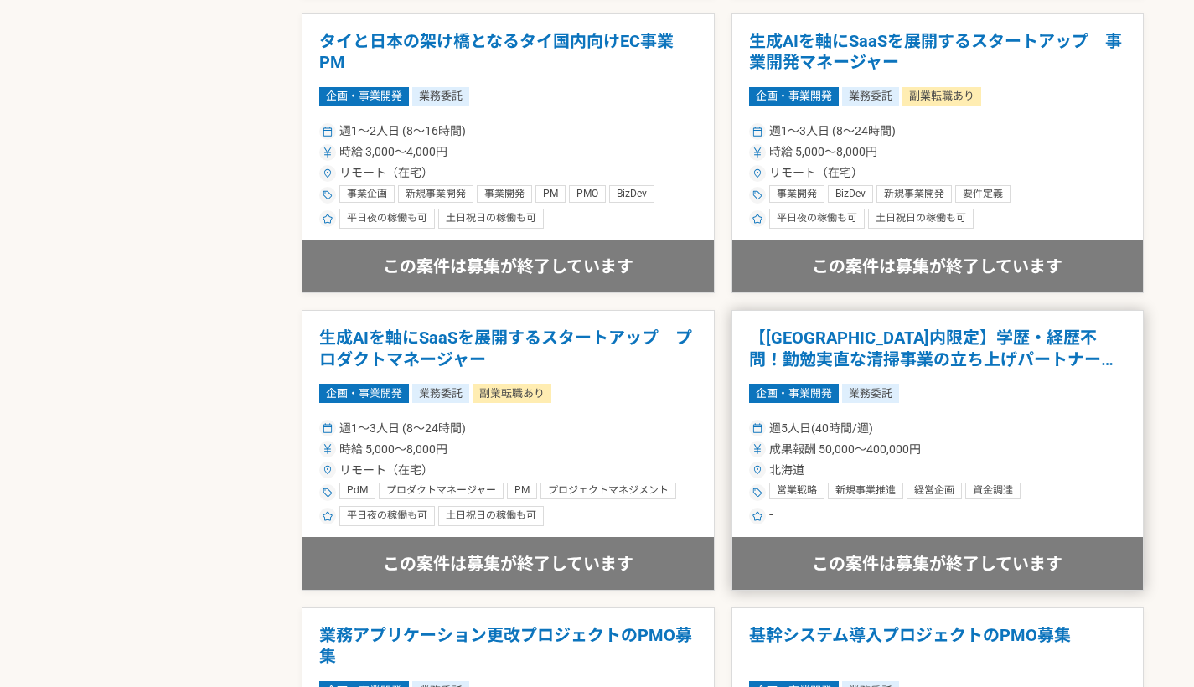
click at [928, 486] on span "経営企画" at bounding box center [934, 490] width 40 height 13
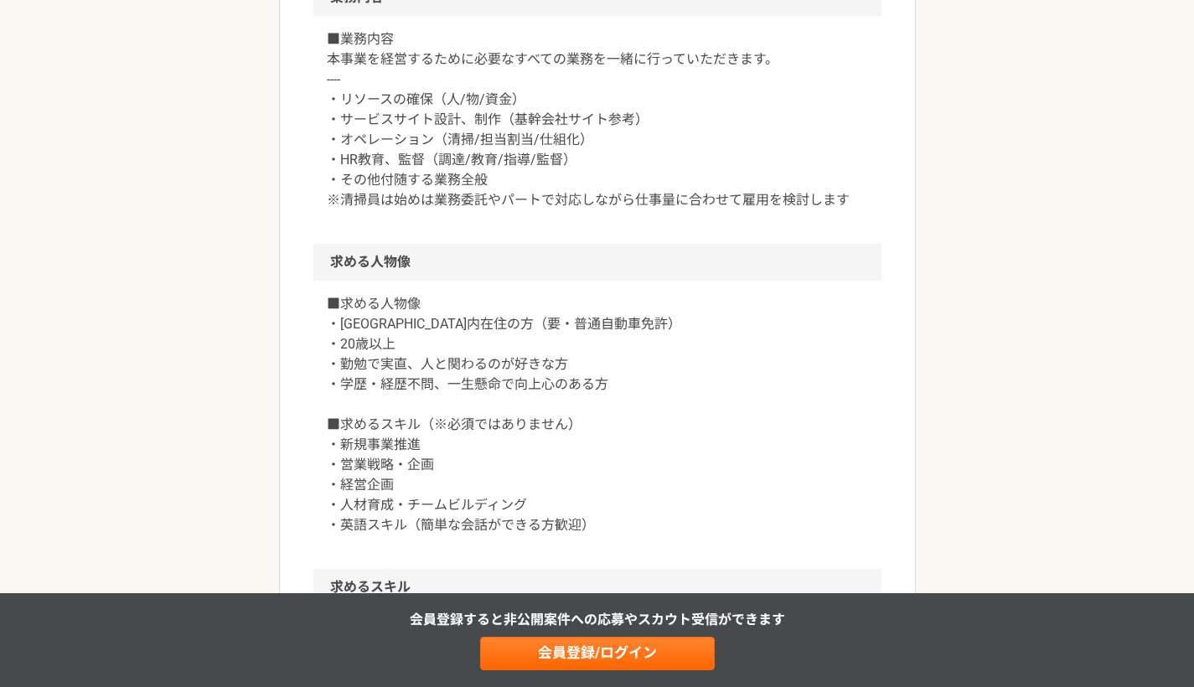
scroll to position [1307, 0]
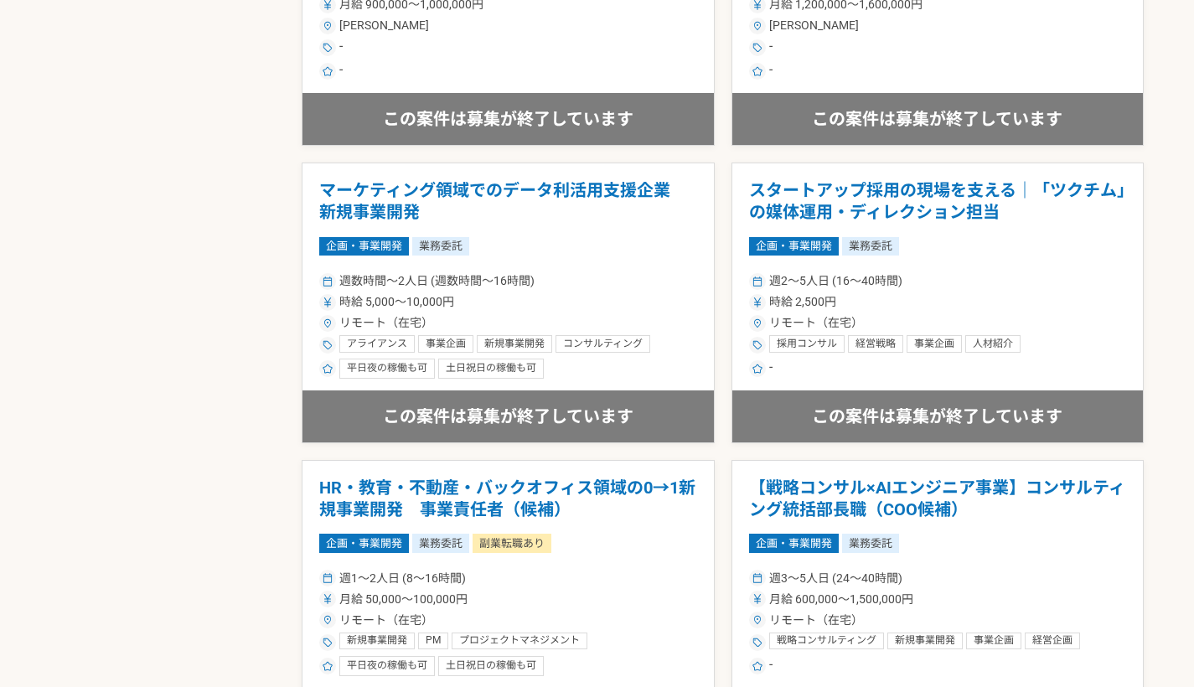
scroll to position [2821, 0]
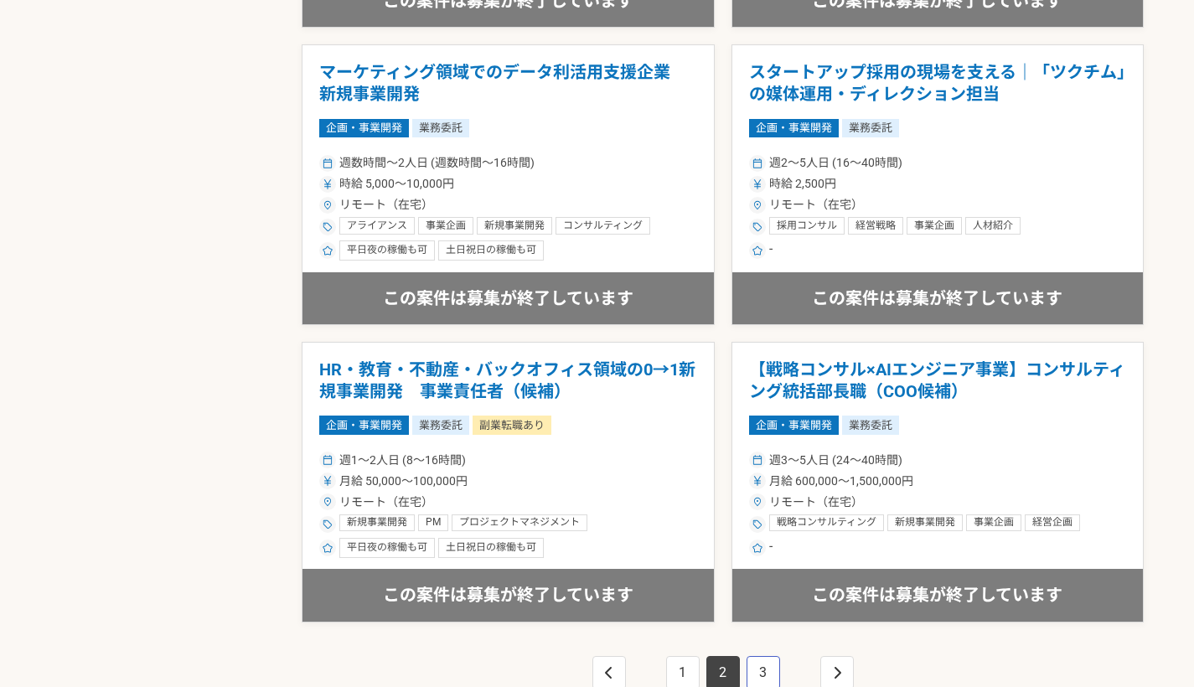
click at [751, 673] on link "3" at bounding box center [764, 673] width 34 height 34
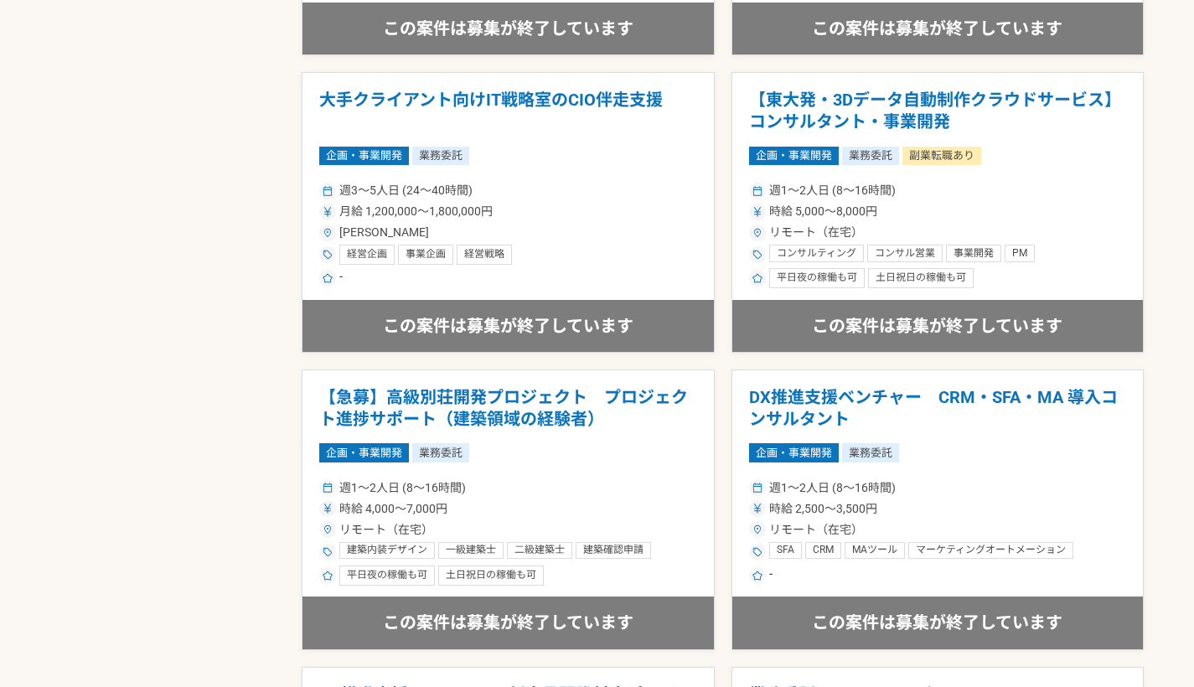
scroll to position [1961, 0]
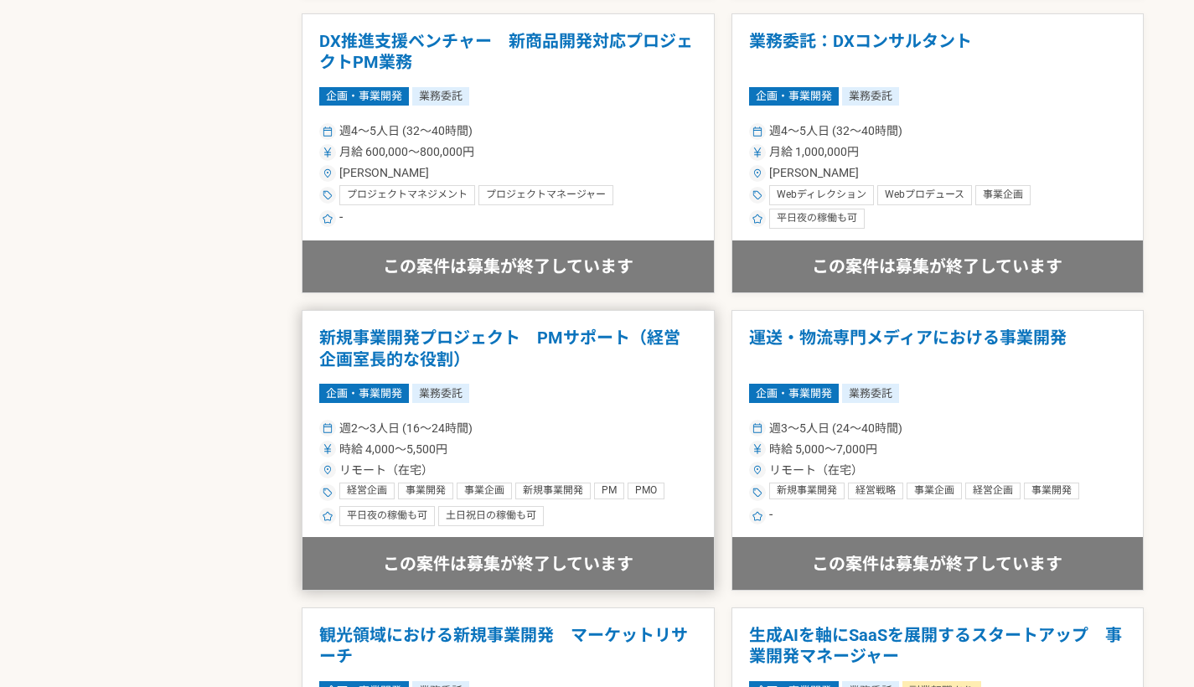
click at [489, 444] on div "時給 4,000〜5,500円" at bounding box center [508, 450] width 378 height 18
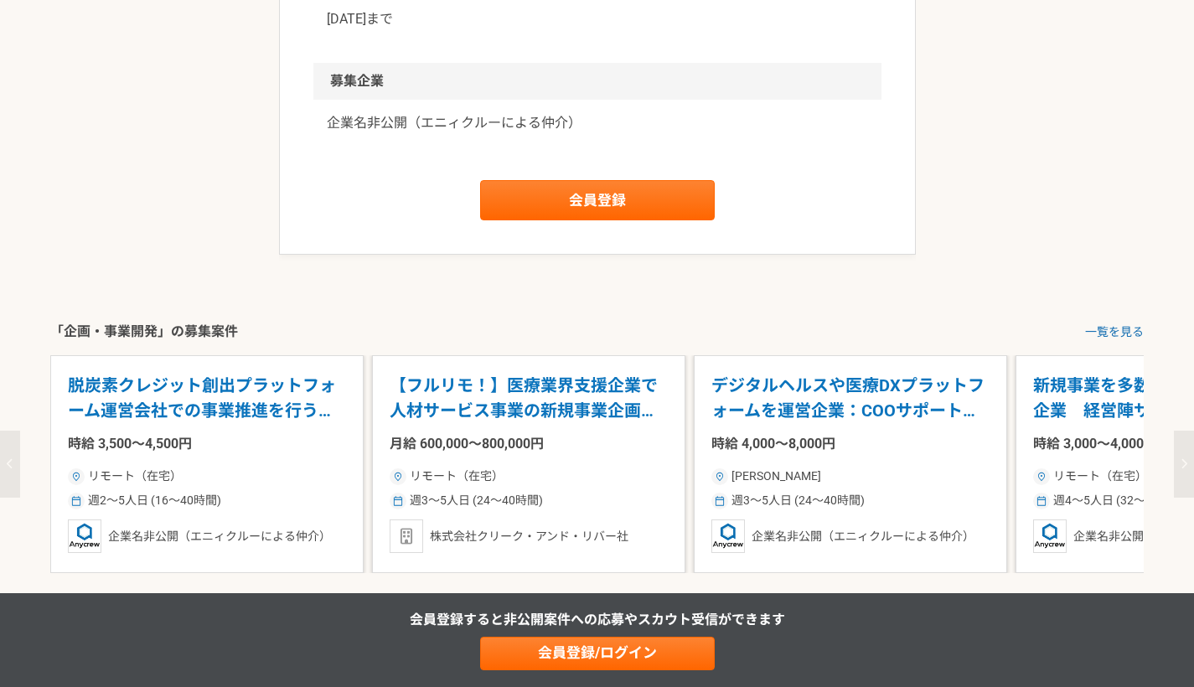
scroll to position [1961, 0]
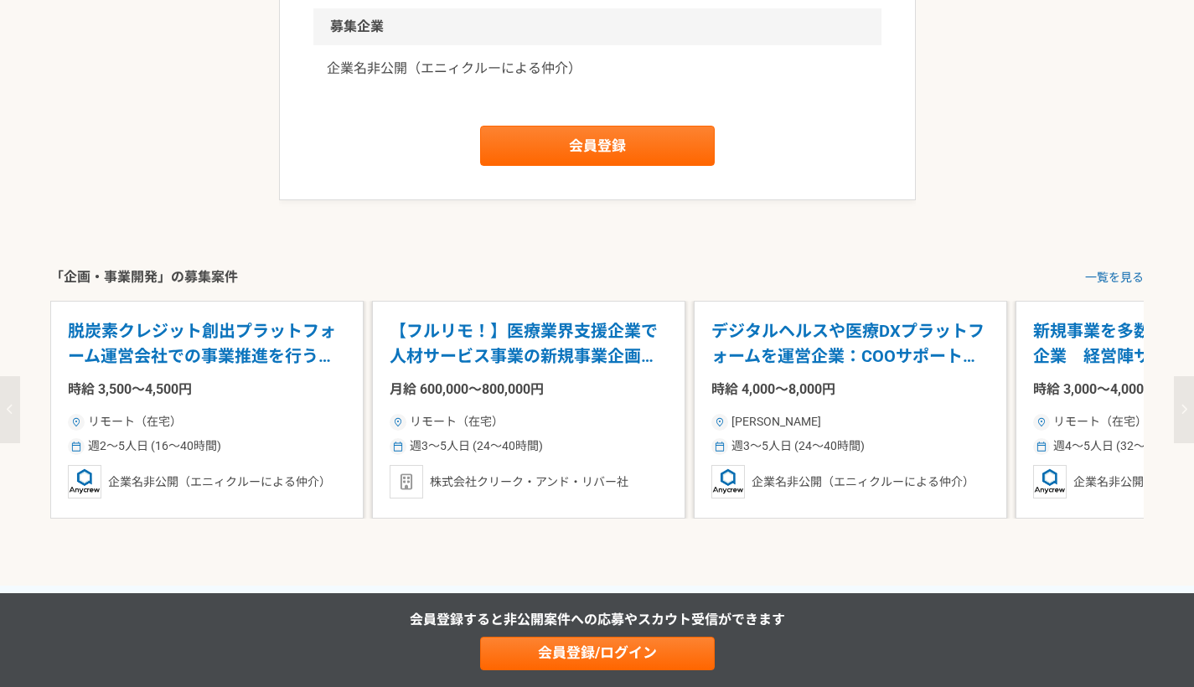
click at [510, 424] on div "リモート（在宅）" at bounding box center [529, 422] width 278 height 18
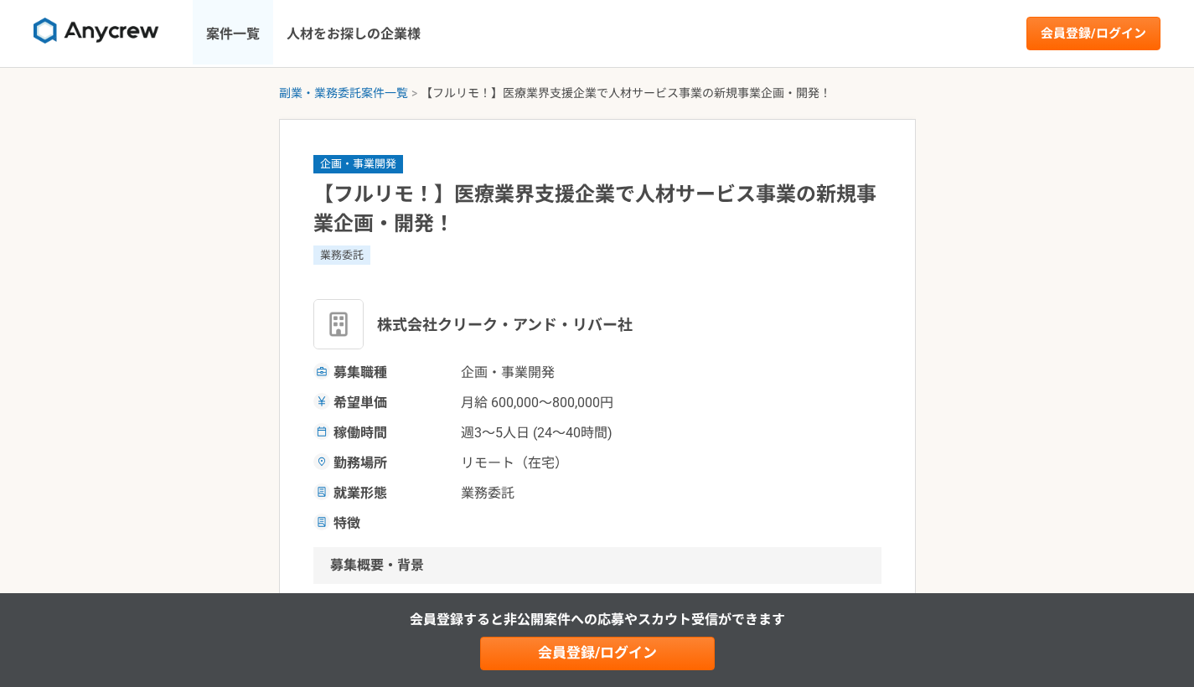
click at [241, 44] on link "案件一覧" at bounding box center [233, 33] width 80 height 67
